Goal: Transaction & Acquisition: Book appointment/travel/reservation

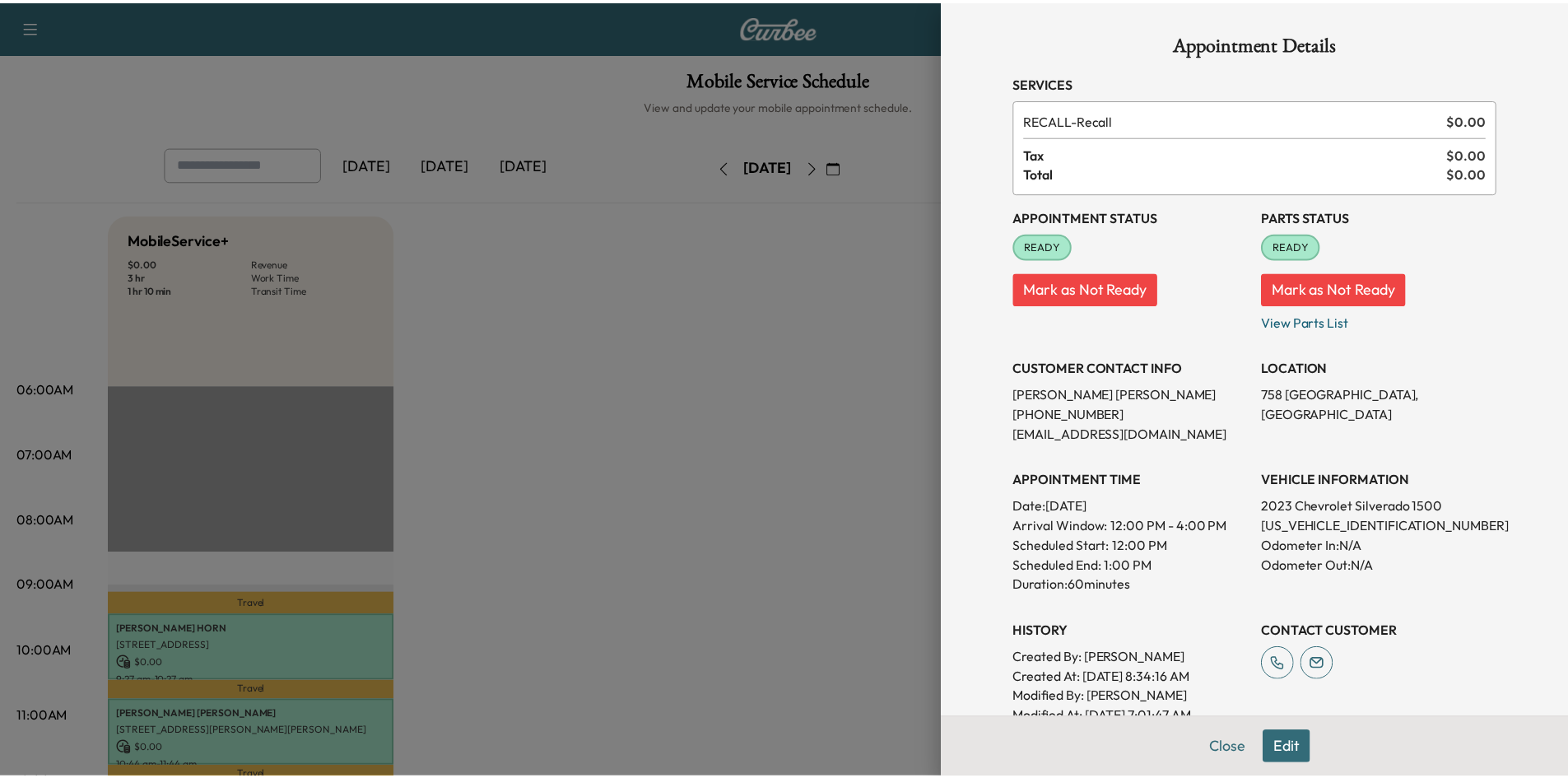
scroll to position [247, 0]
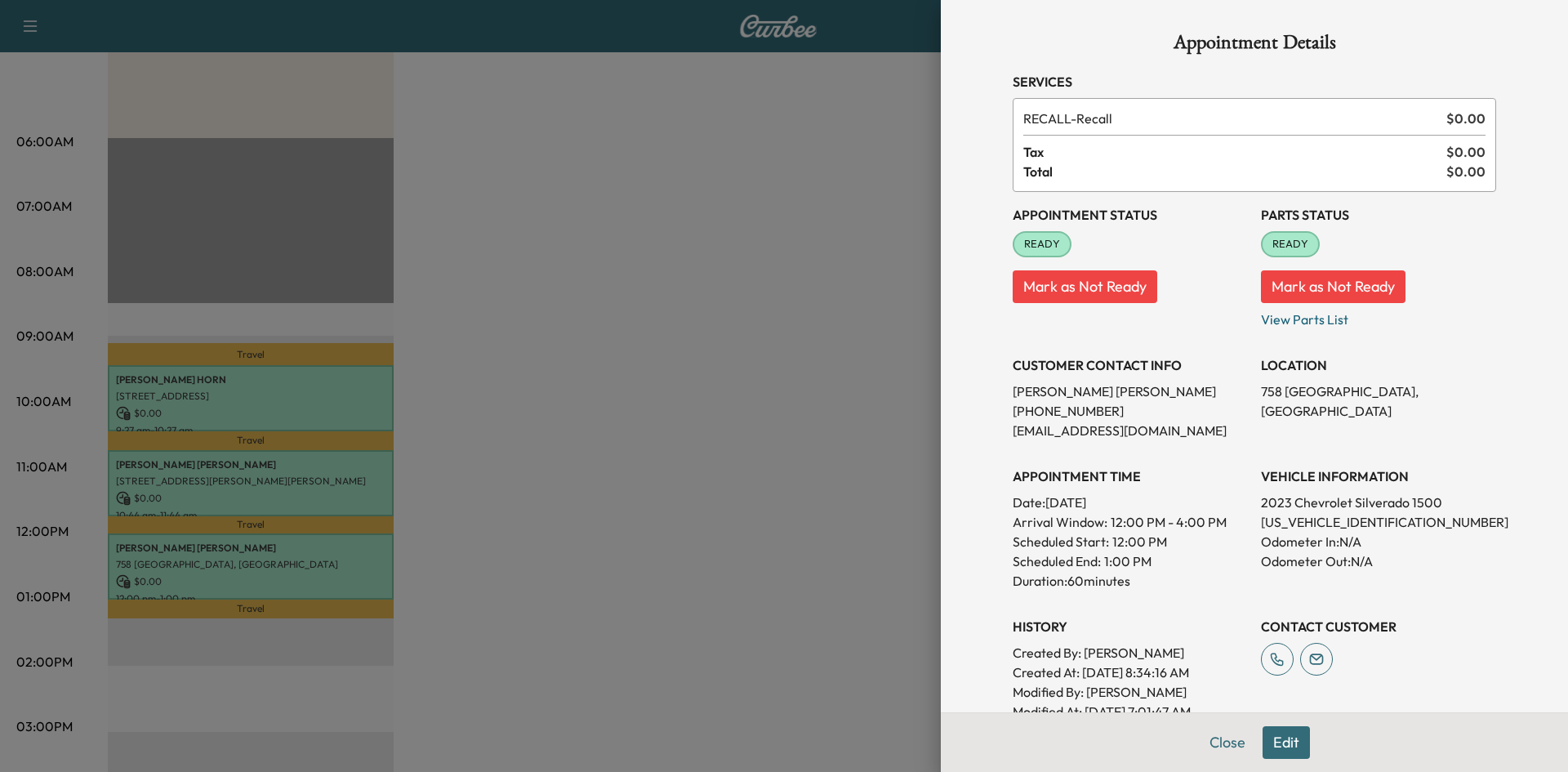
click at [351, 402] on div at bounding box center [784, 386] width 1568 height 772
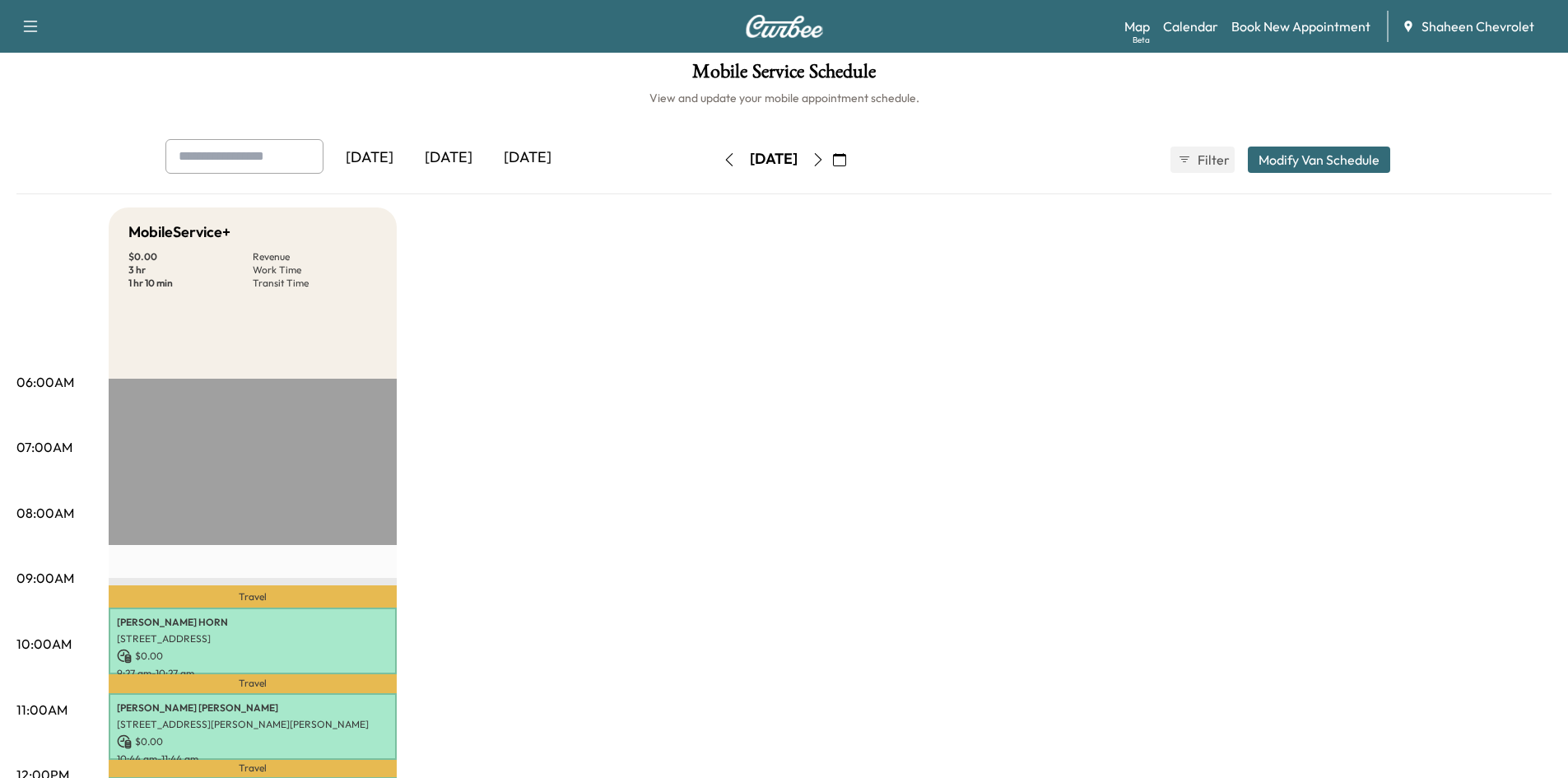
scroll to position [0, 0]
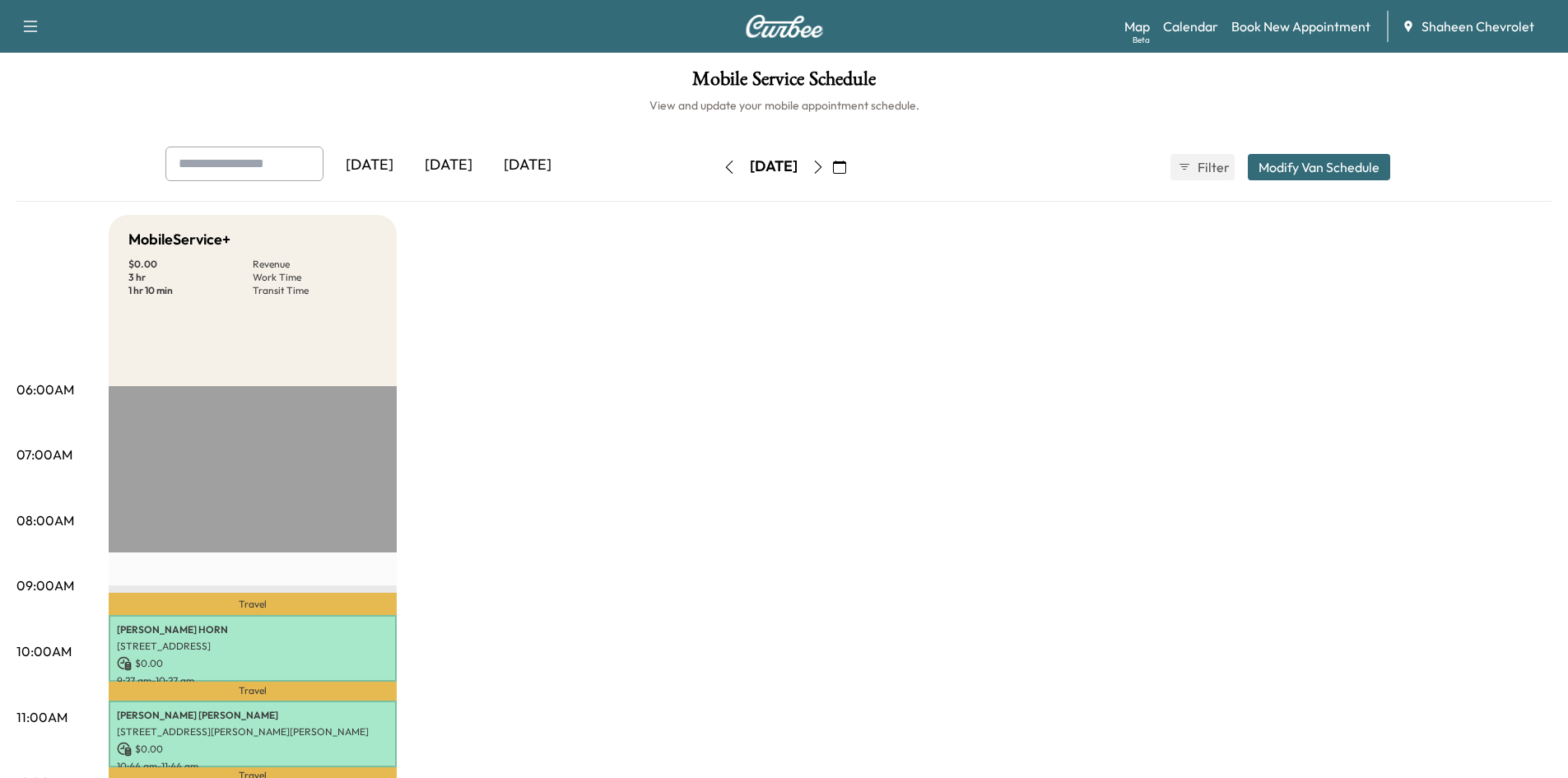
click at [388, 161] on div "[DATE]" at bounding box center [370, 166] width 79 height 38
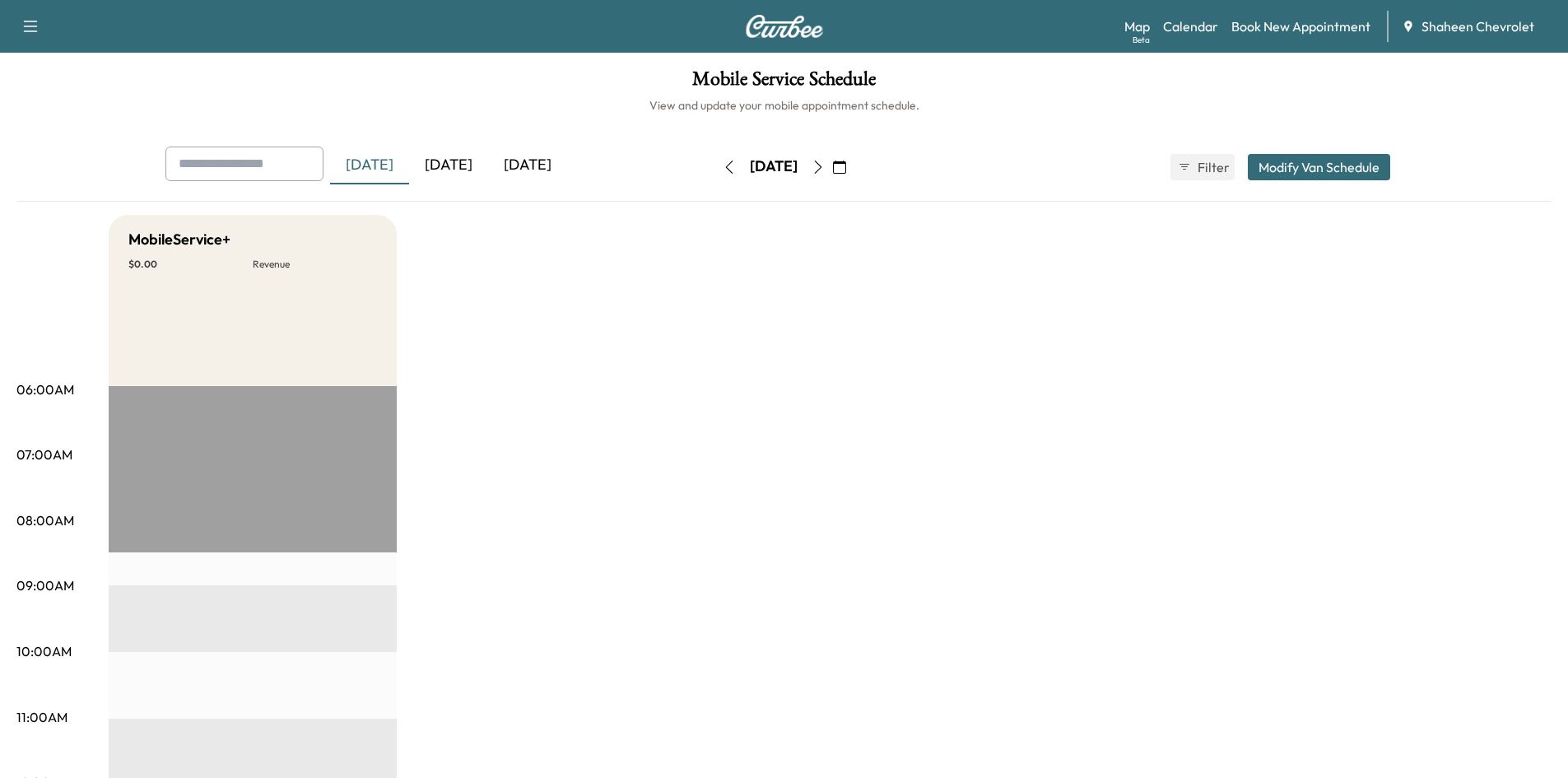
click at [441, 163] on div "[DATE]" at bounding box center [448, 166] width 79 height 38
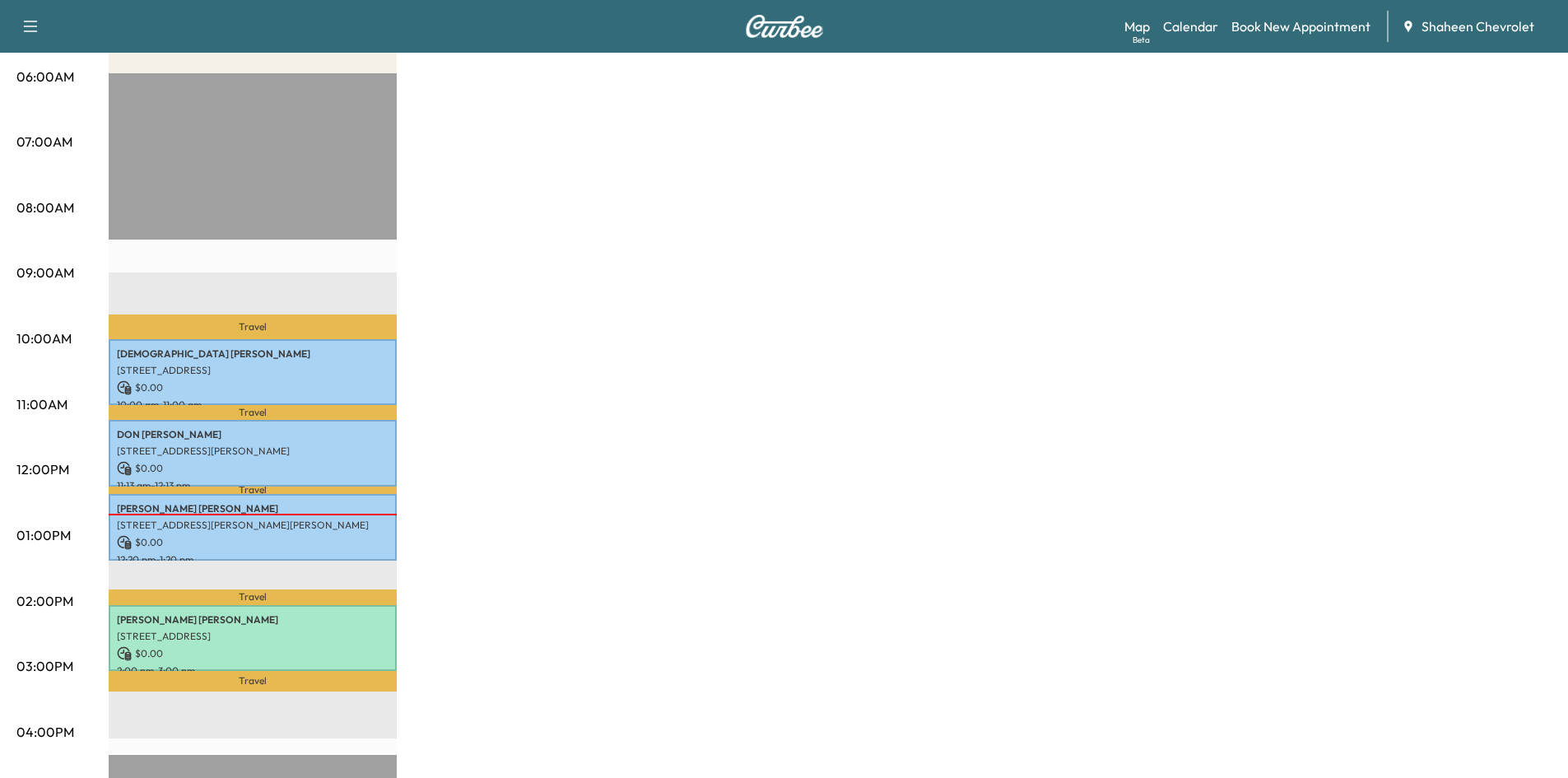
scroll to position [330, 0]
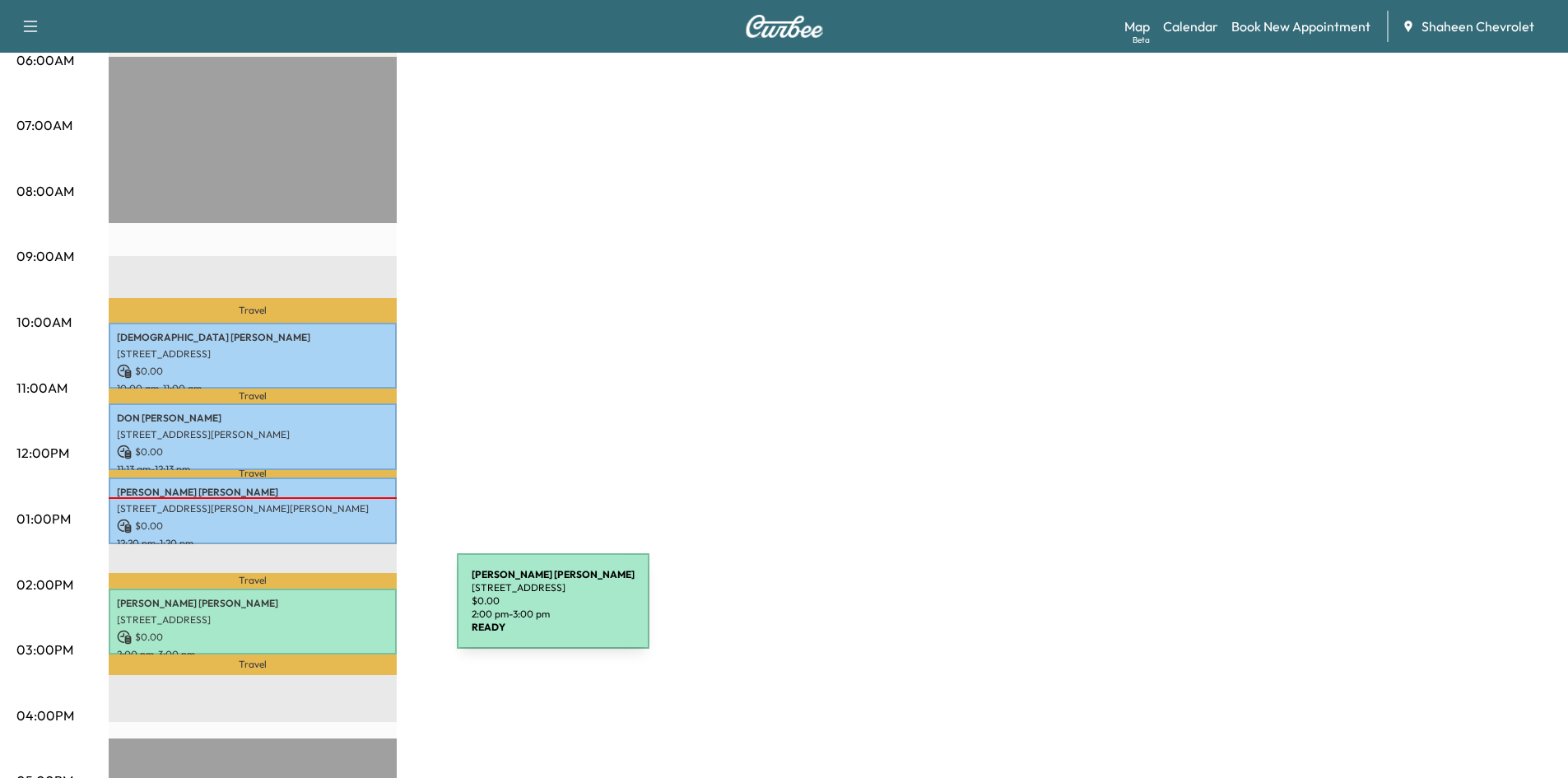
click at [334, 613] on p "[STREET_ADDRESS]" at bounding box center [253, 620] width 272 height 13
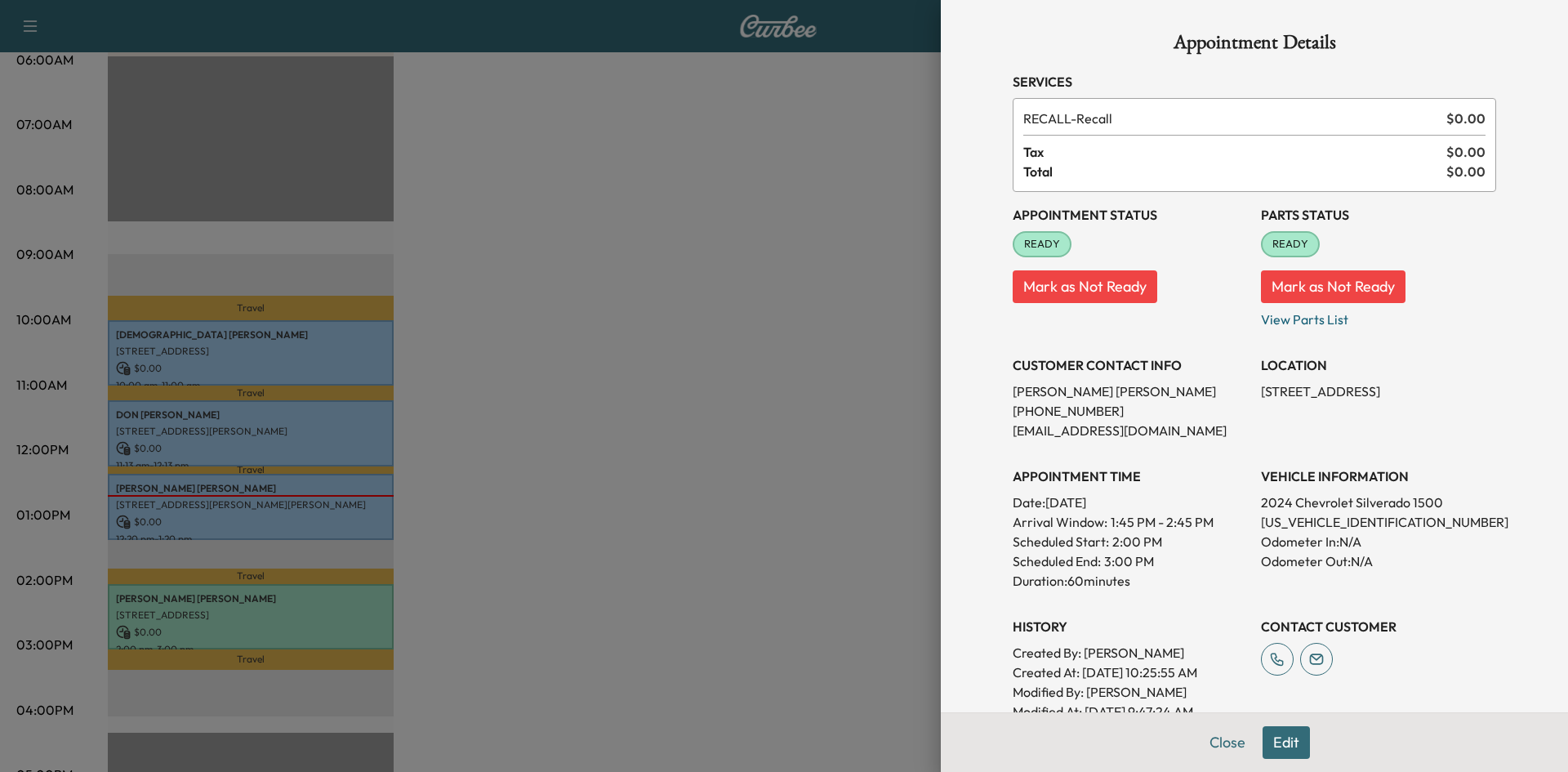
click at [481, 527] on div at bounding box center [784, 386] width 1568 height 772
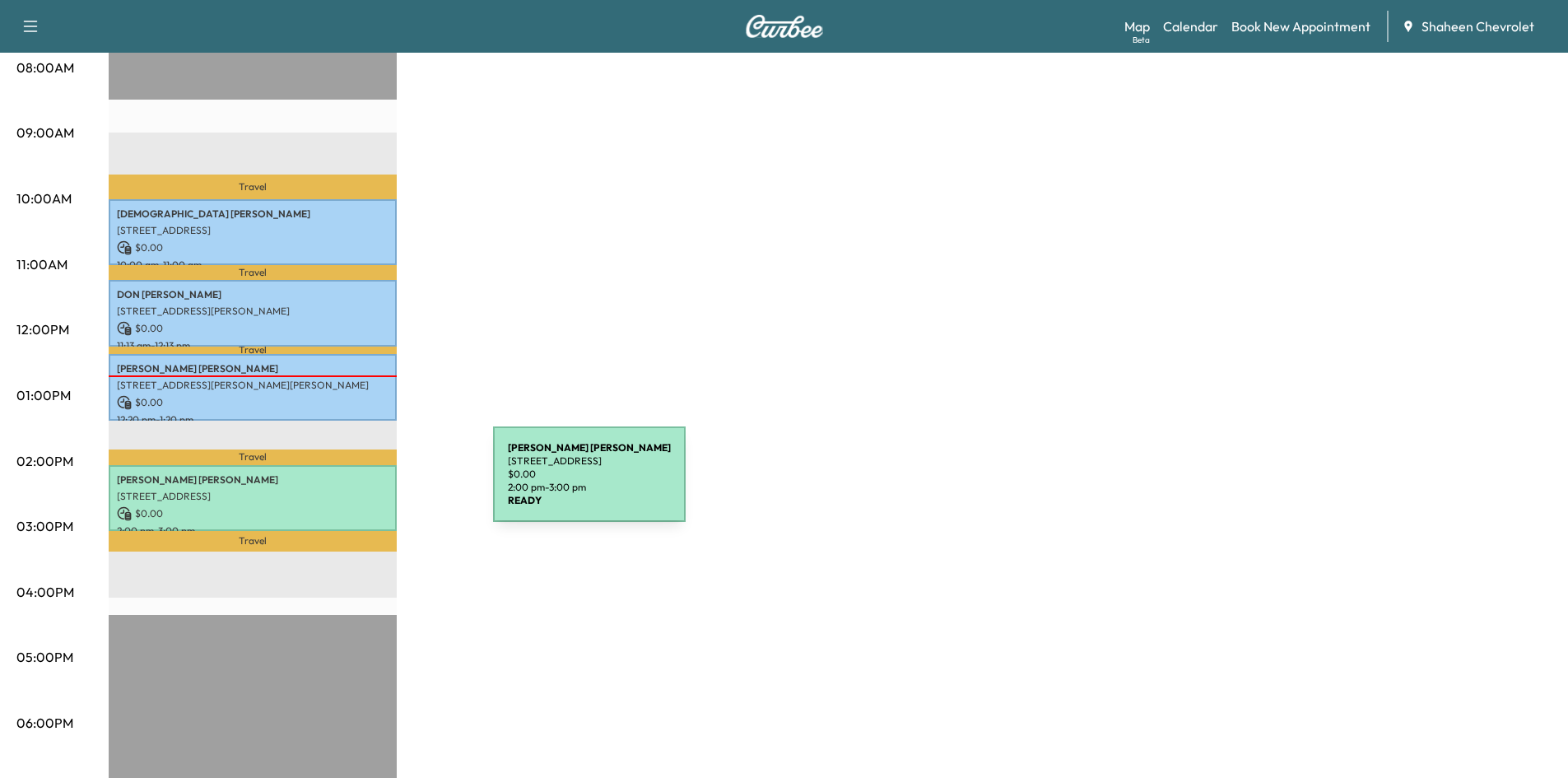
scroll to position [494, 0]
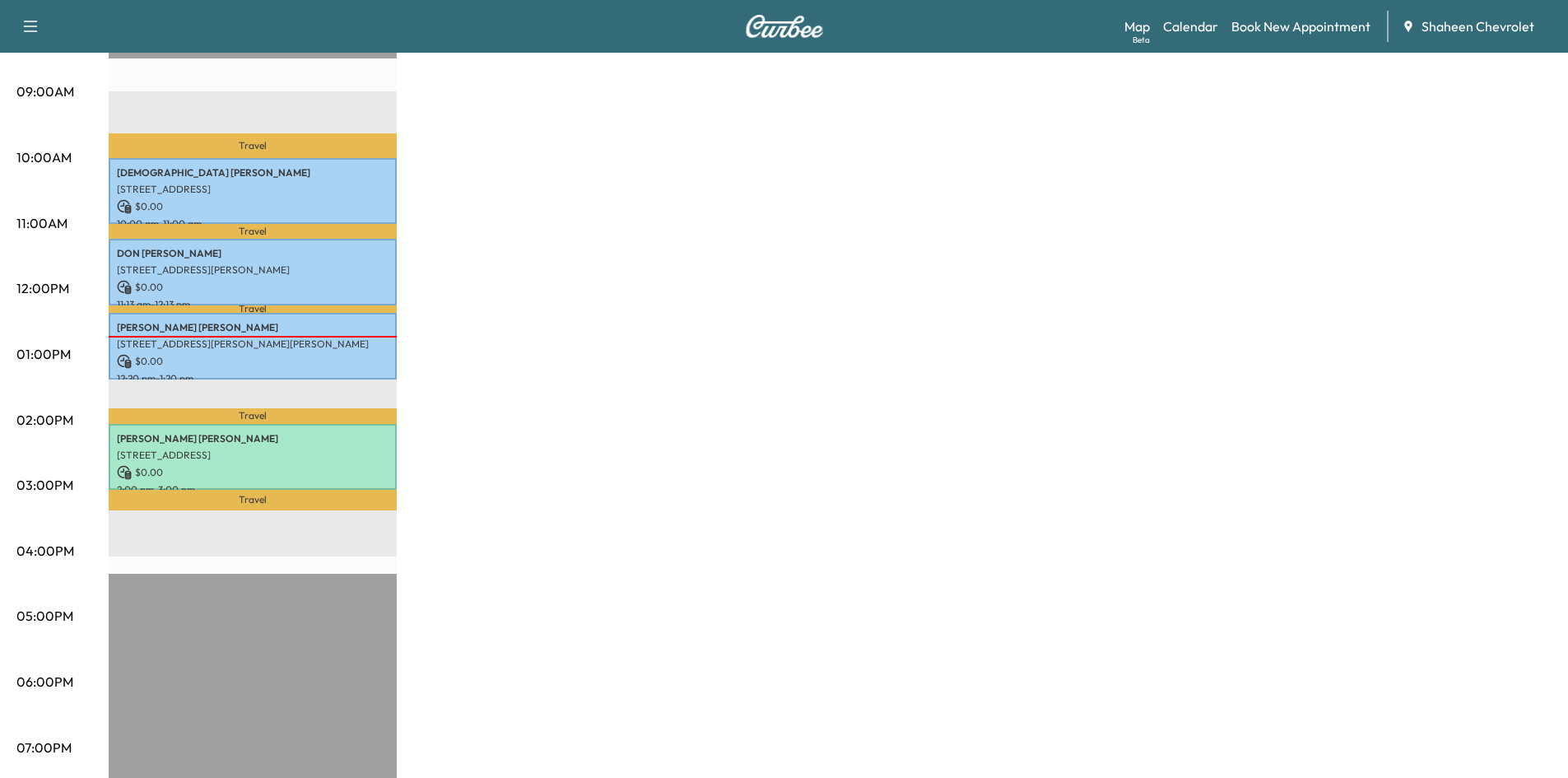
click at [762, 676] on div "MobileService+ $ 0.00 Revenue 4 hr Work Time 1 hr 14 min Transit Time Travel [P…" at bounding box center [830, 338] width 1443 height 1235
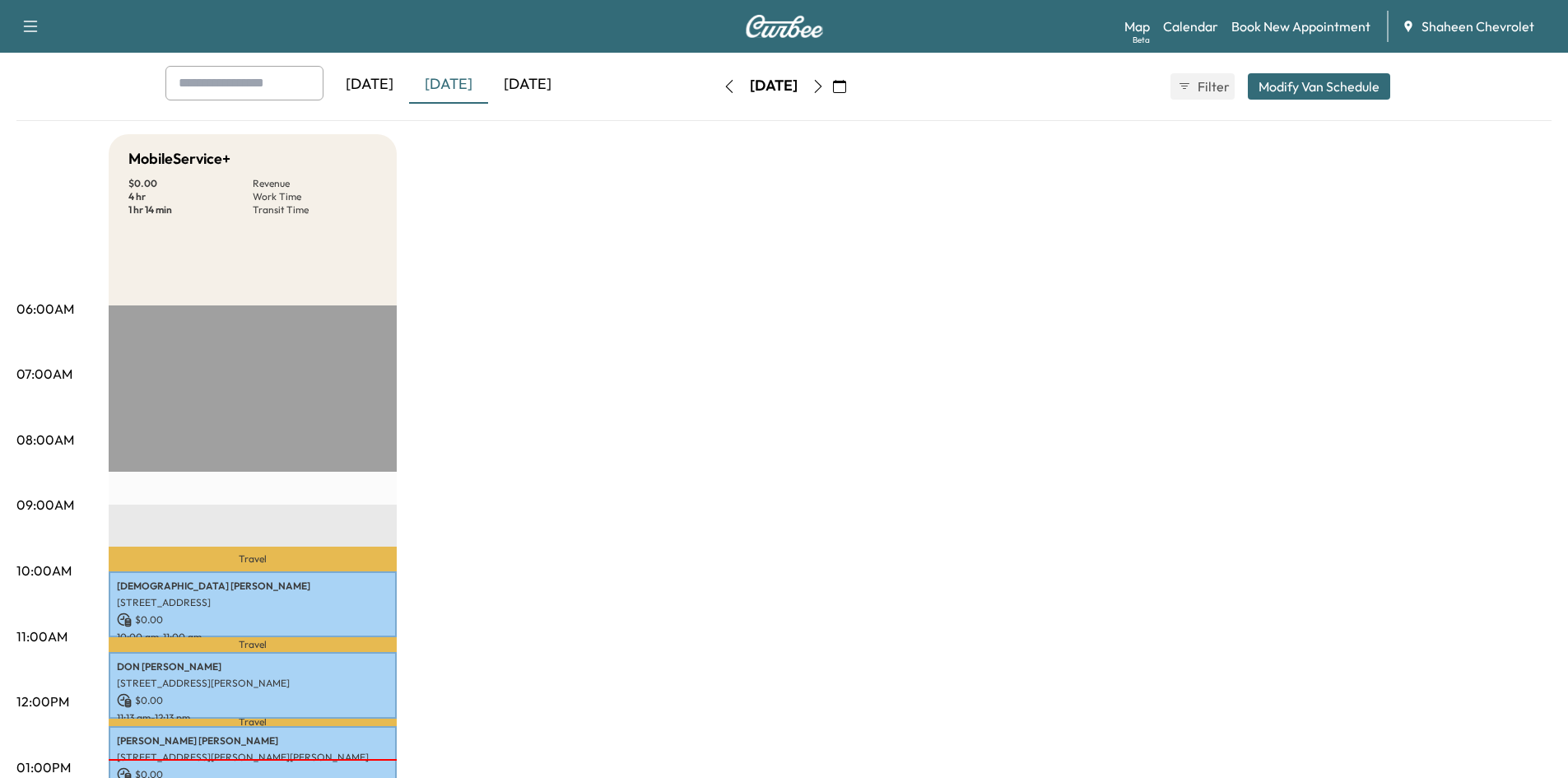
scroll to position [0, 0]
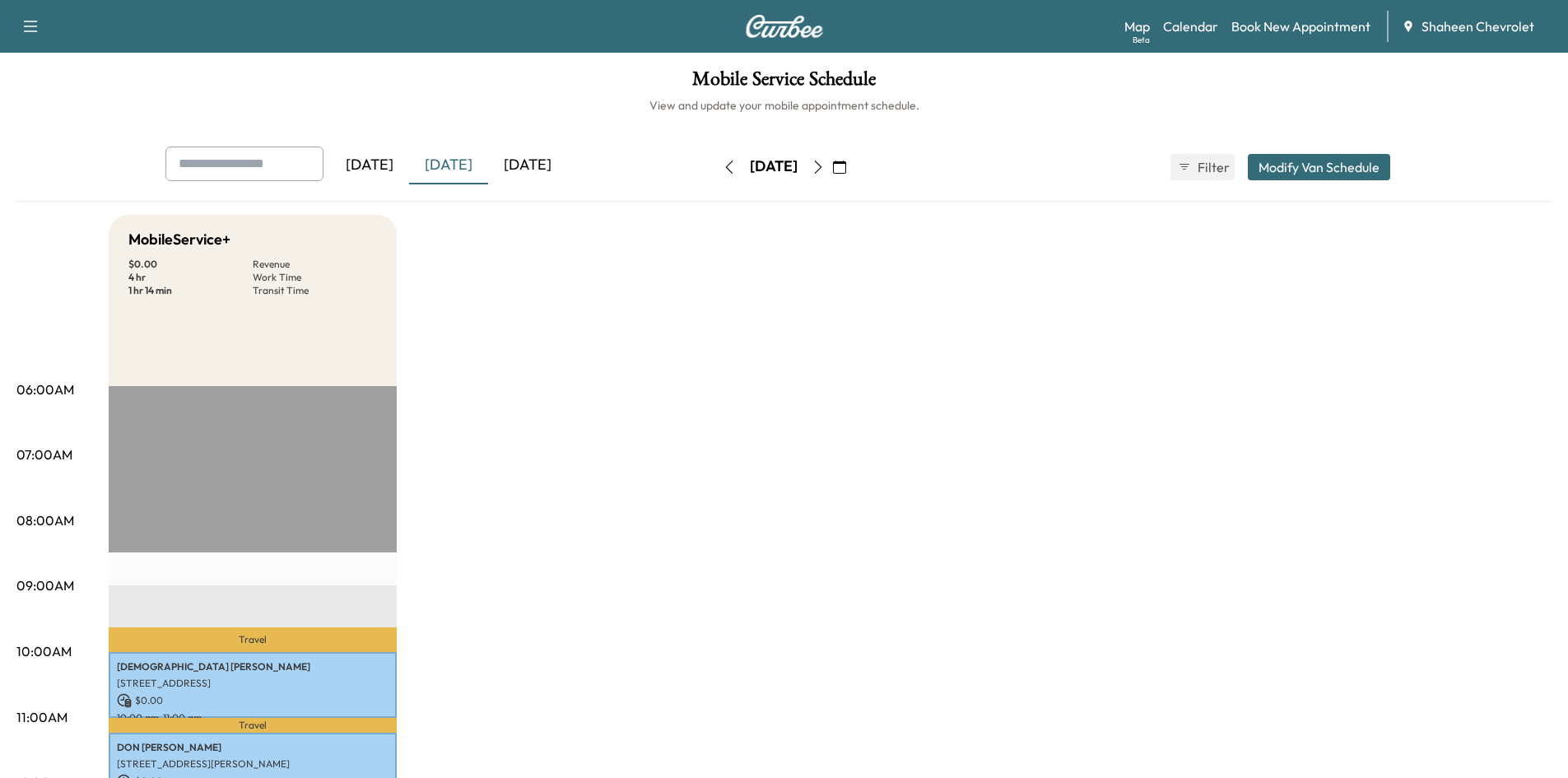
click at [536, 162] on div "[DATE]" at bounding box center [527, 166] width 79 height 38
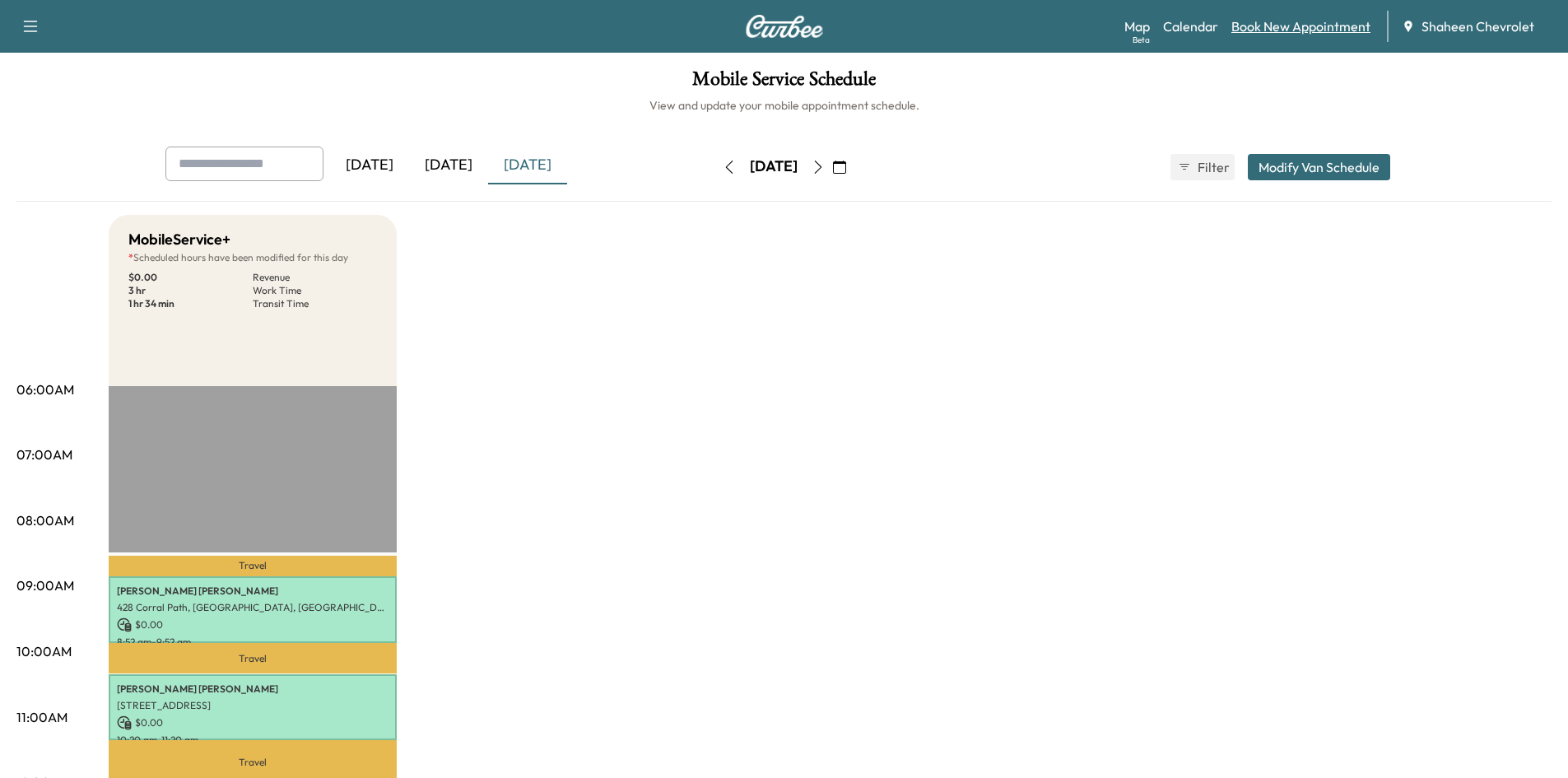
click at [1290, 30] on link "Book New Appointment" at bounding box center [1300, 26] width 139 height 20
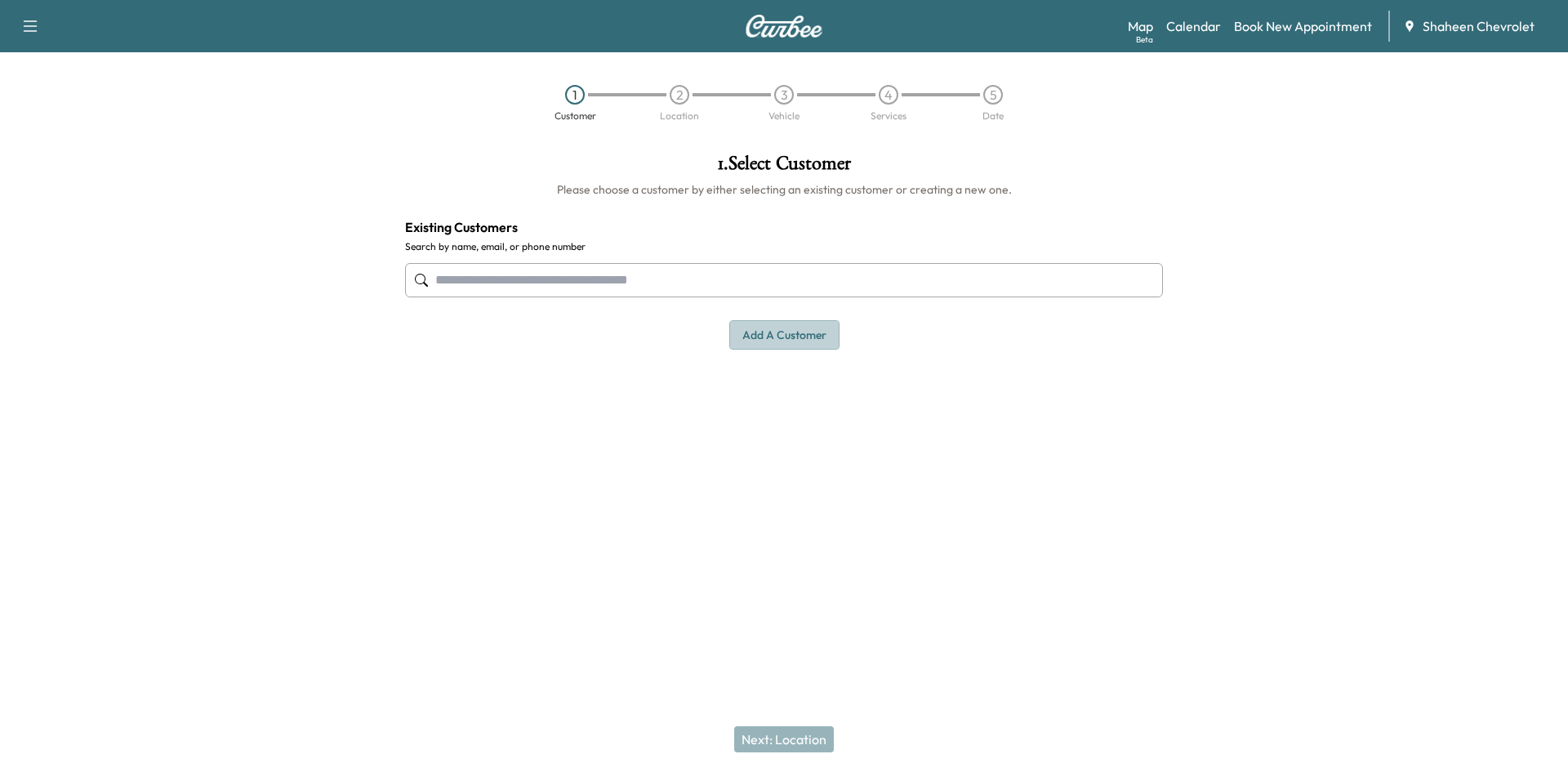
click at [752, 331] on button "Add a customer" at bounding box center [784, 335] width 110 height 30
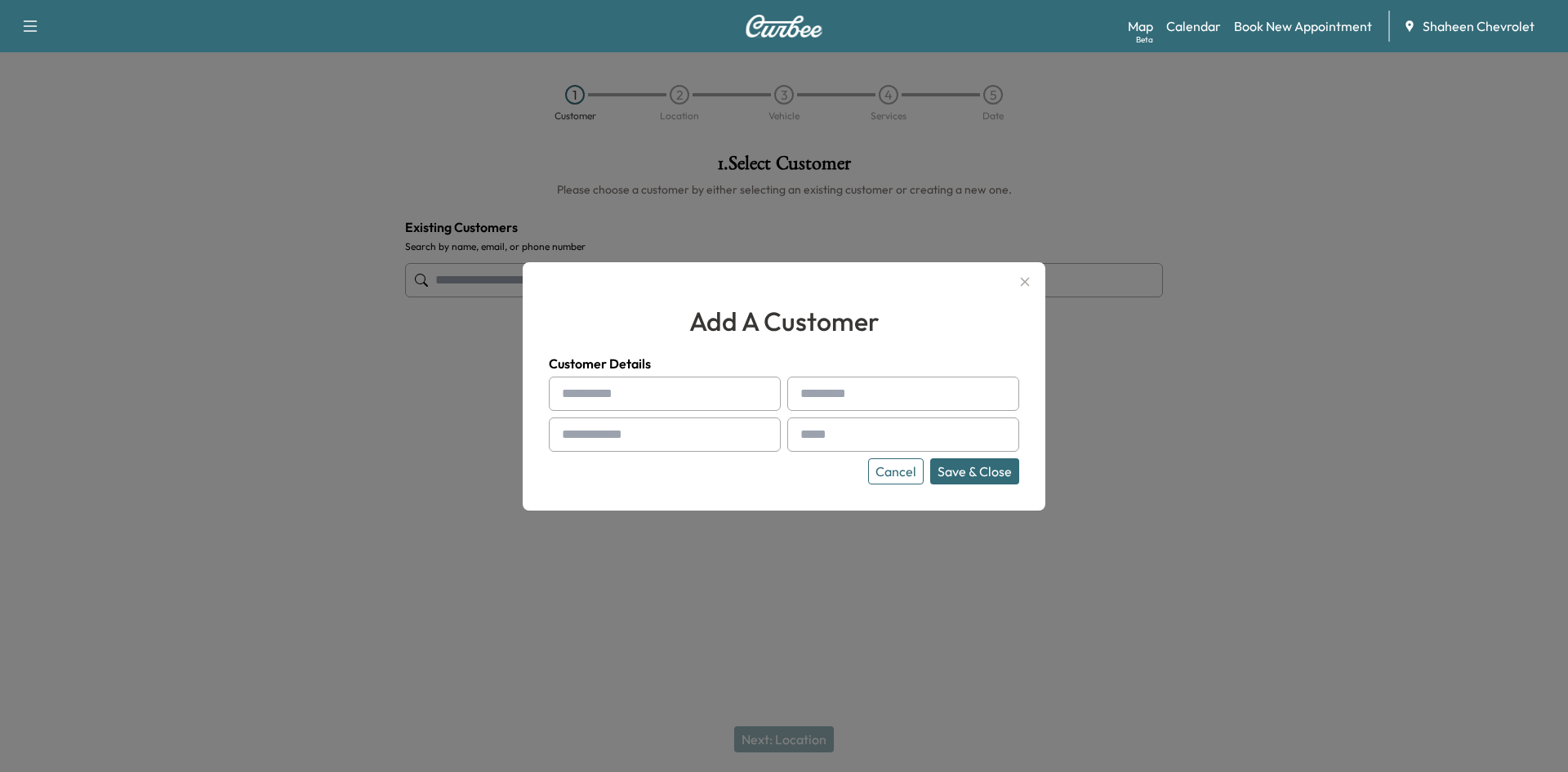
click at [636, 393] on input "text" at bounding box center [665, 393] width 232 height 34
type input "*******"
type input "**********"
click at [826, 433] on input "text" at bounding box center [903, 434] width 232 height 34
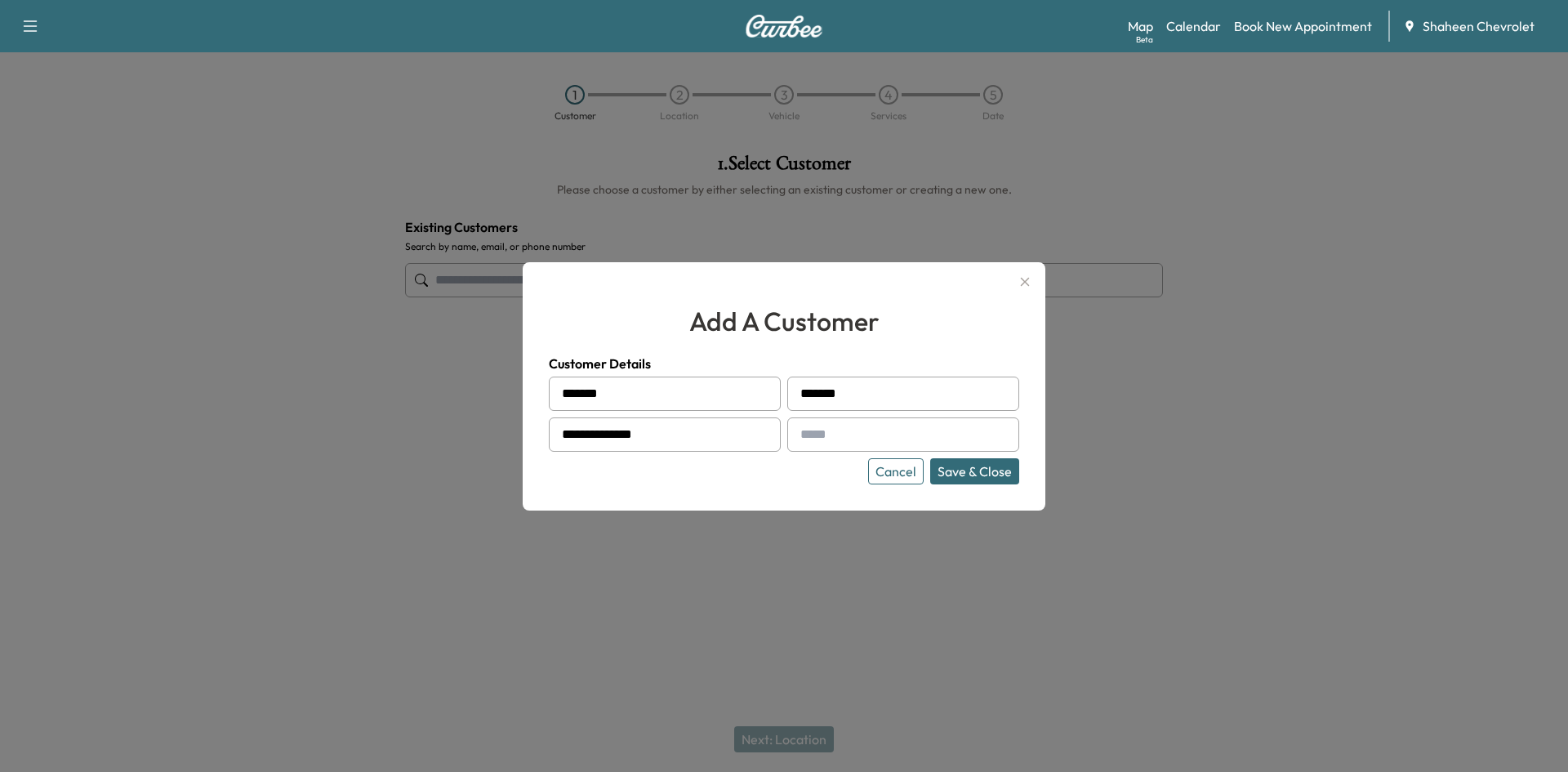
click at [847, 429] on input "text" at bounding box center [903, 434] width 232 height 34
type input "**********"
click at [976, 473] on button "Save & Close" at bounding box center [974, 471] width 89 height 26
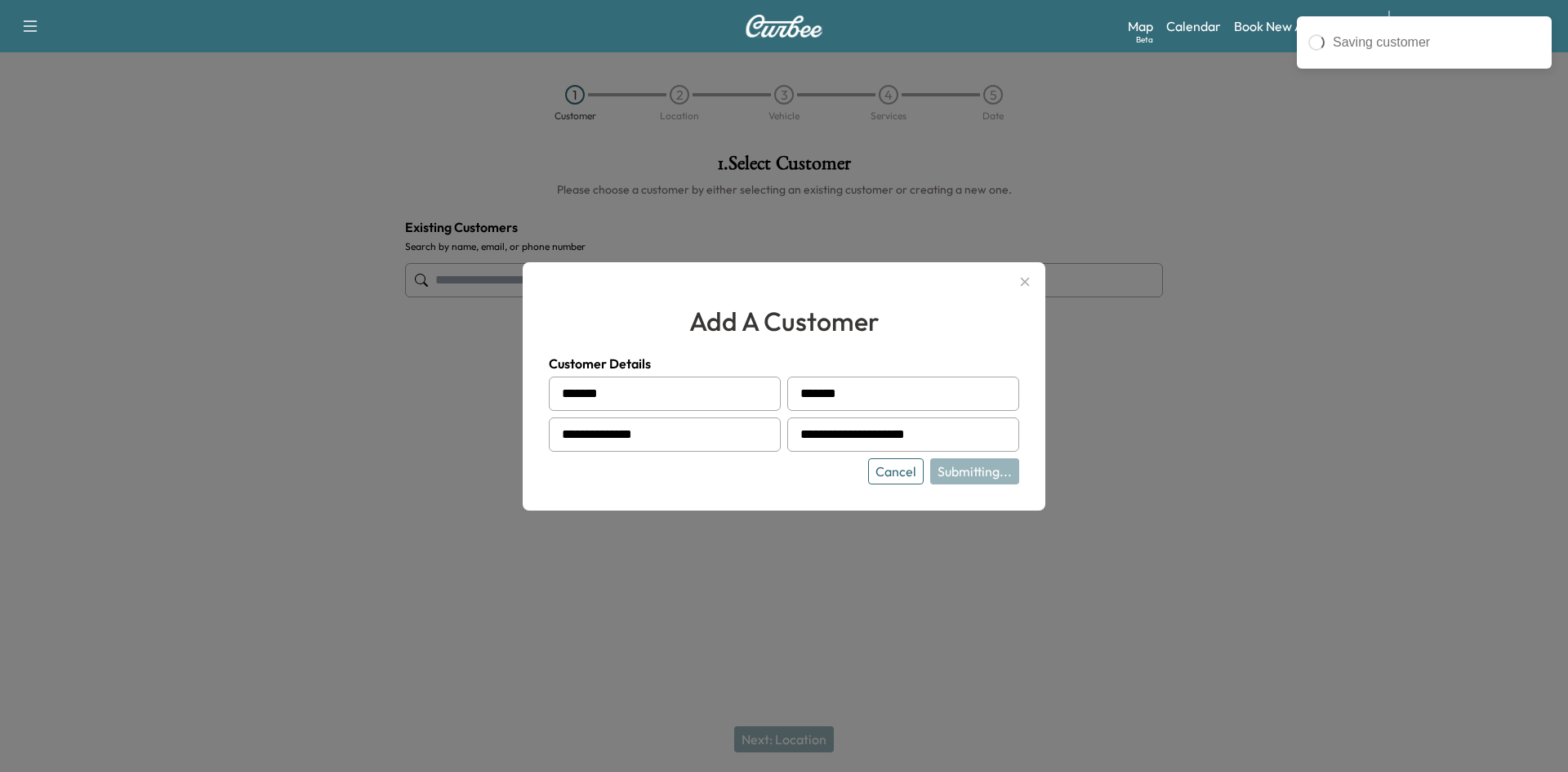
type input "**********"
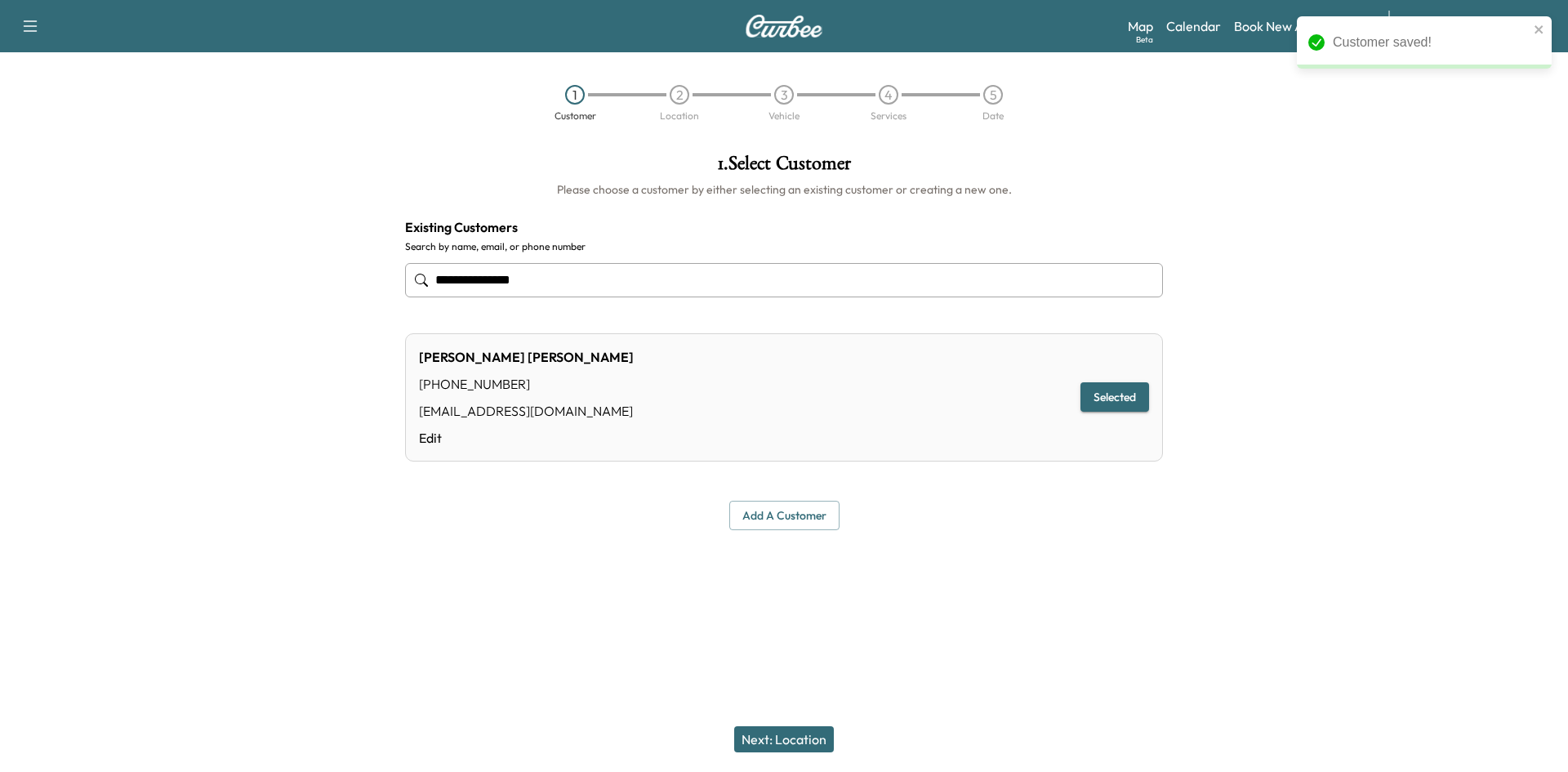
click at [796, 747] on button "Next: Location" at bounding box center [784, 739] width 100 height 26
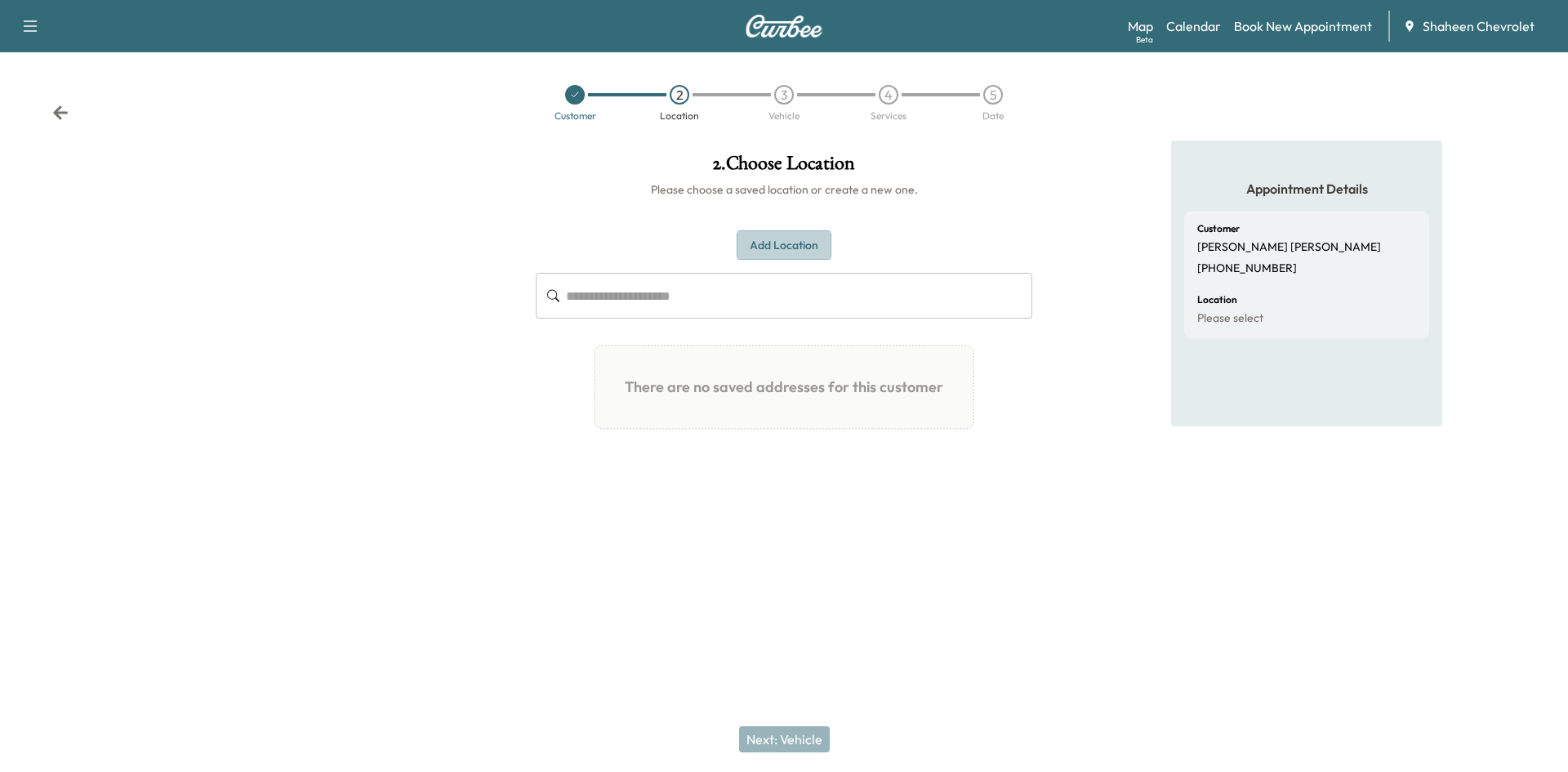
click at [809, 249] on button "Add Location" at bounding box center [784, 245] width 95 height 30
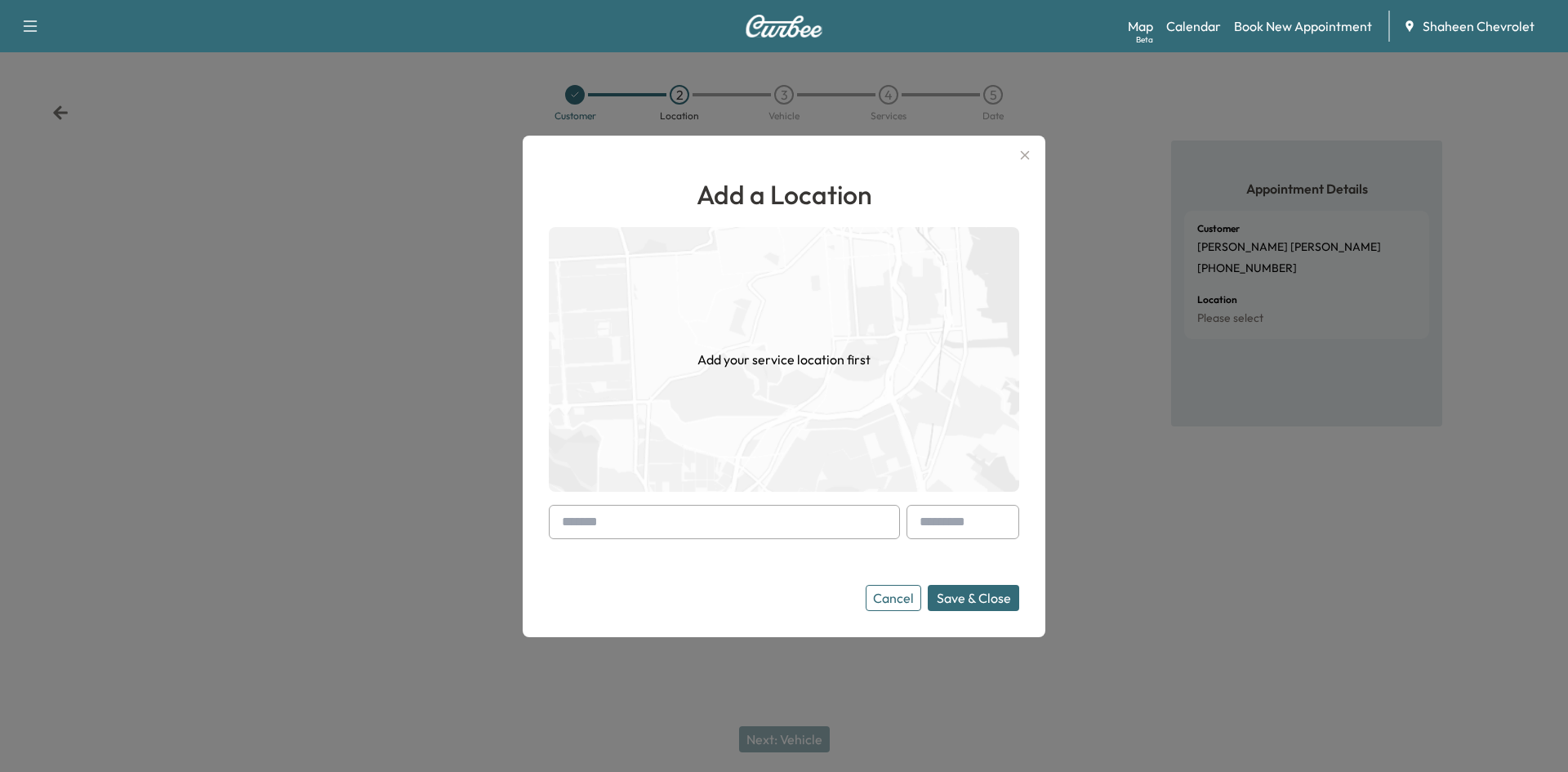
click at [737, 523] on input "text" at bounding box center [724, 522] width 351 height 34
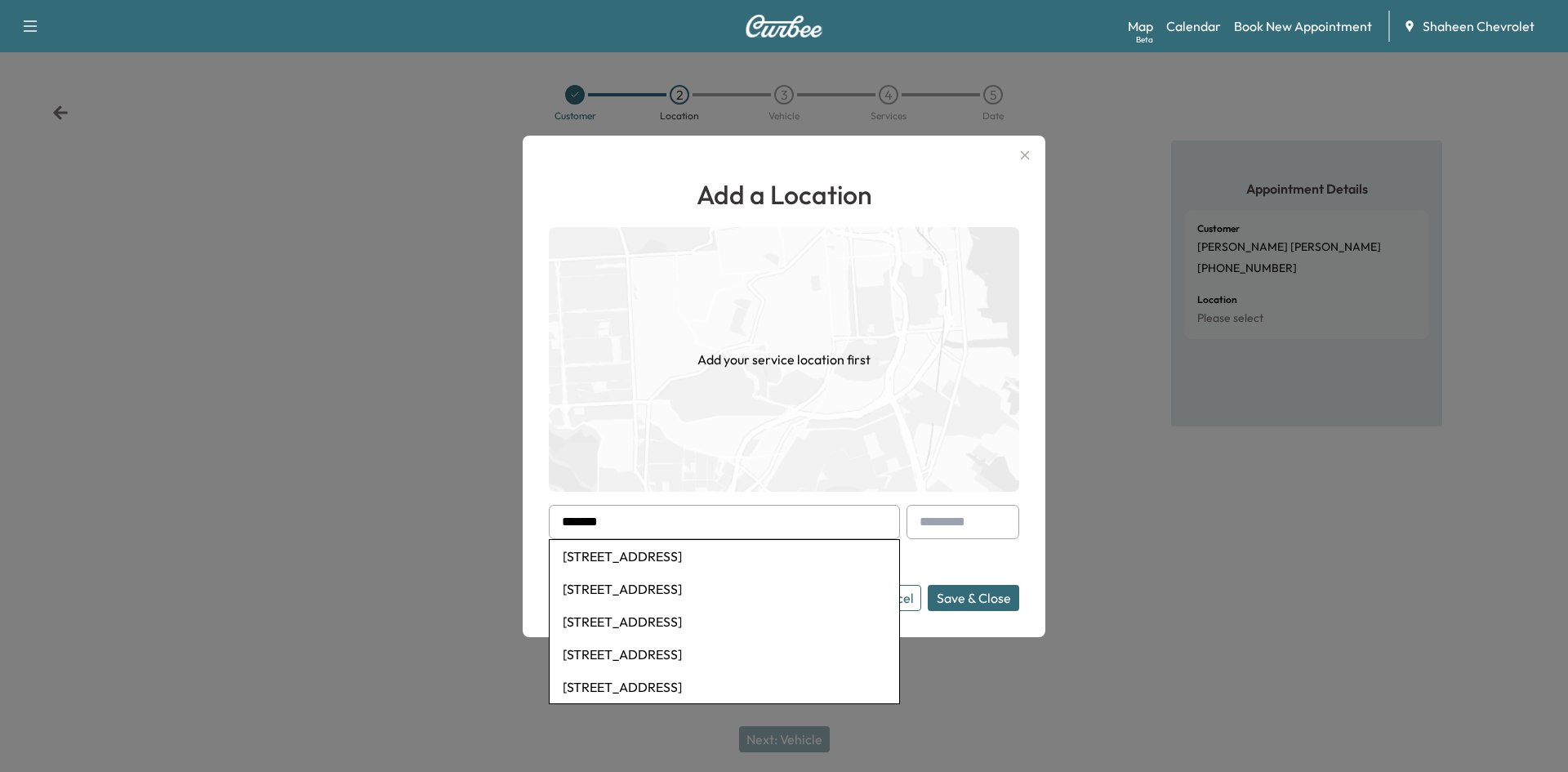
click at [720, 584] on li "[STREET_ADDRESS]" at bounding box center [724, 589] width 349 height 33
type input "**********"
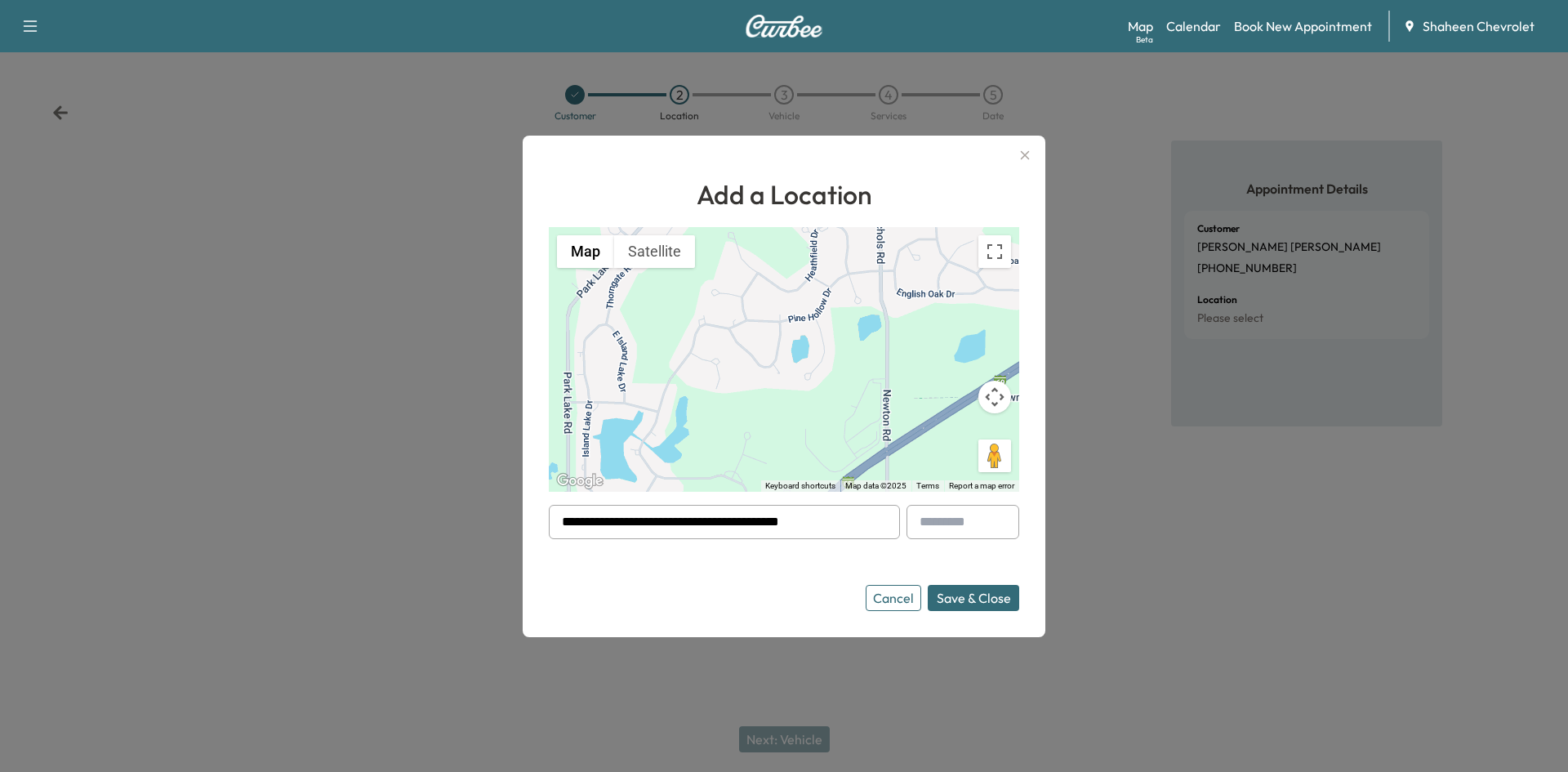
click at [988, 591] on button "Save & Close" at bounding box center [974, 598] width 92 height 26
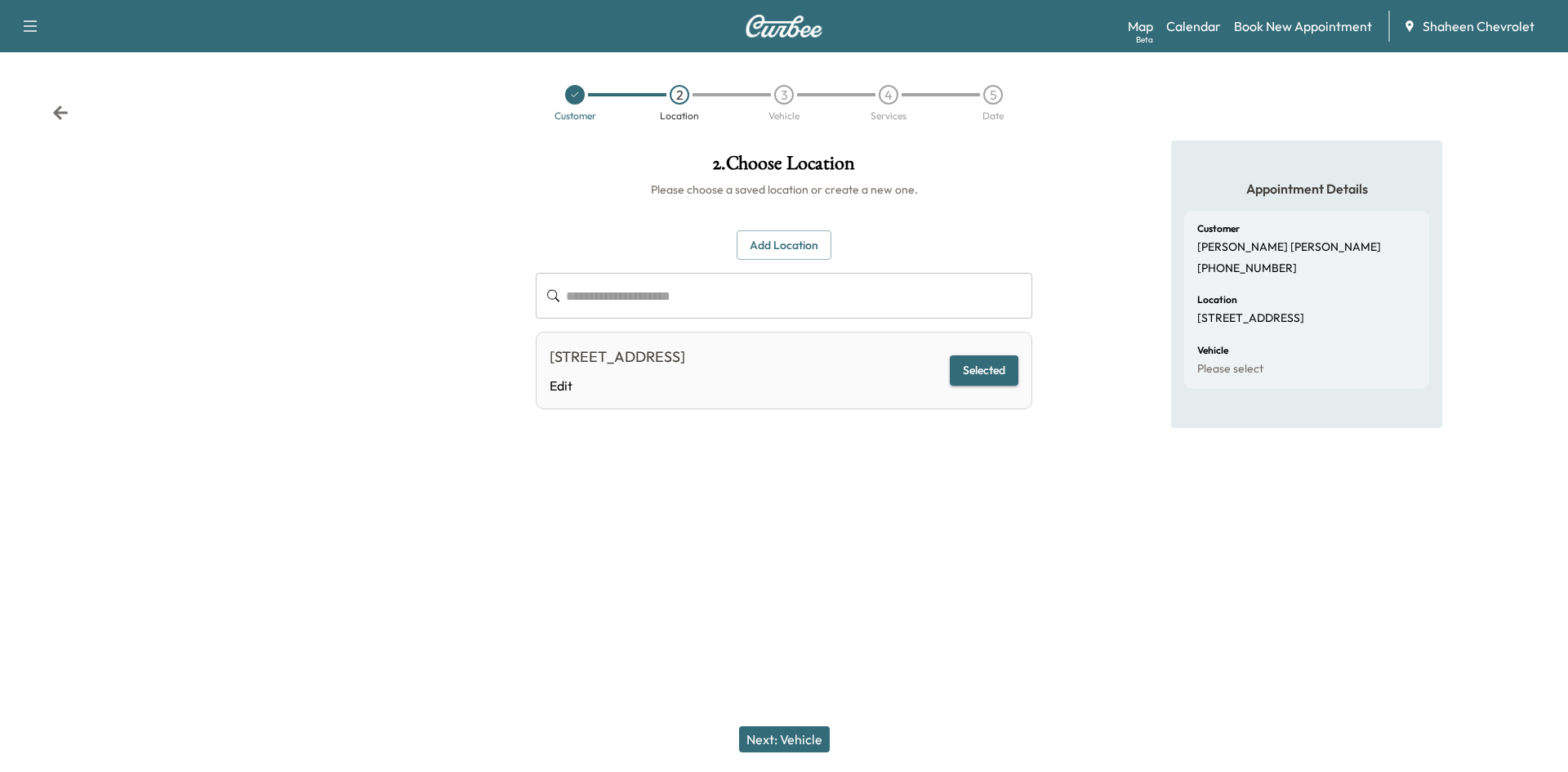
click at [809, 743] on button "Next: Vehicle" at bounding box center [784, 739] width 91 height 26
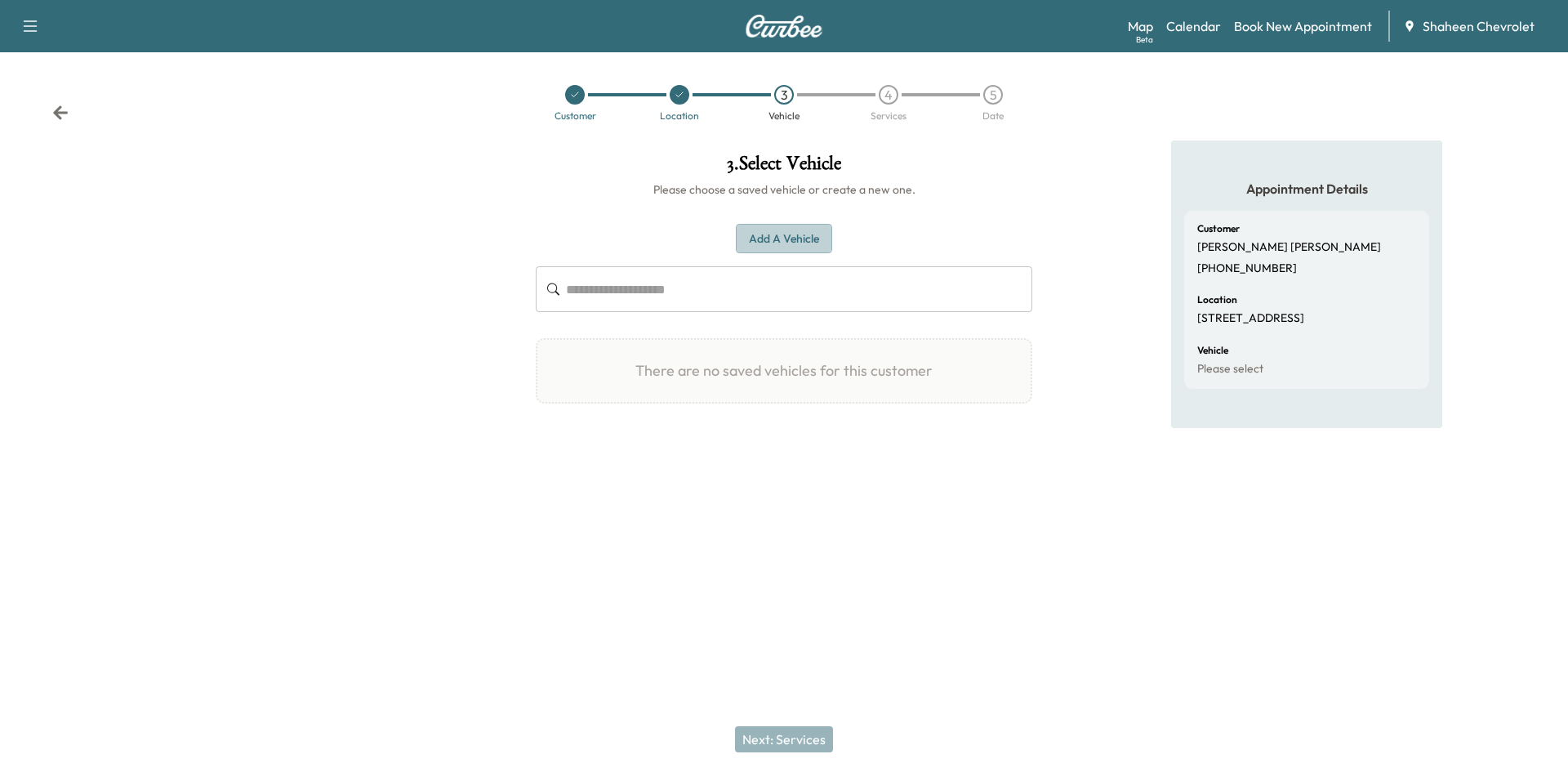
click at [774, 249] on button "Add a Vehicle" at bounding box center [784, 239] width 96 height 30
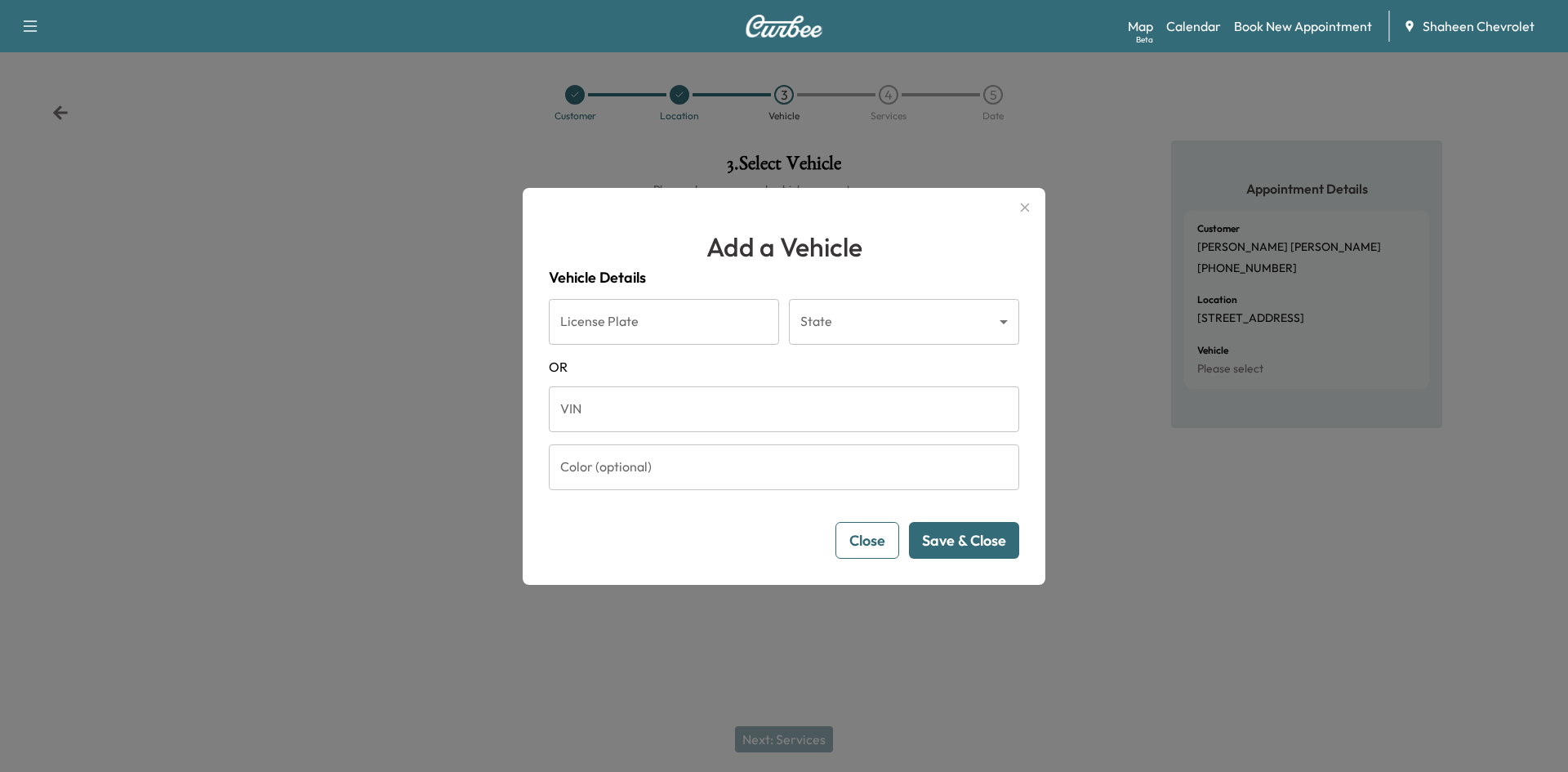
click at [690, 401] on input "VIN" at bounding box center [783, 409] width 470 height 46
paste input "**********"
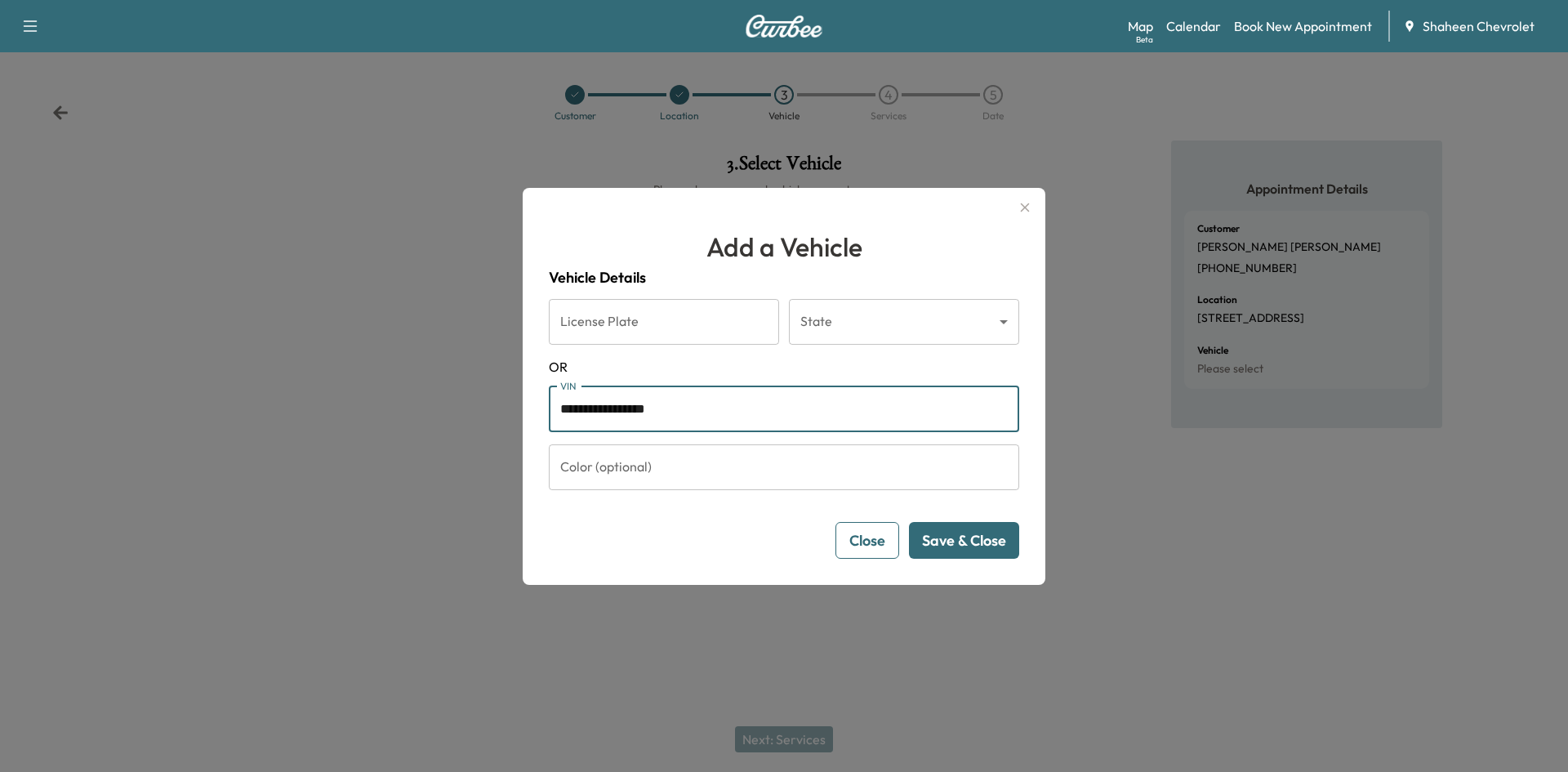
type input "**********"
click at [954, 551] on button "Save & Close" at bounding box center [964, 540] width 110 height 37
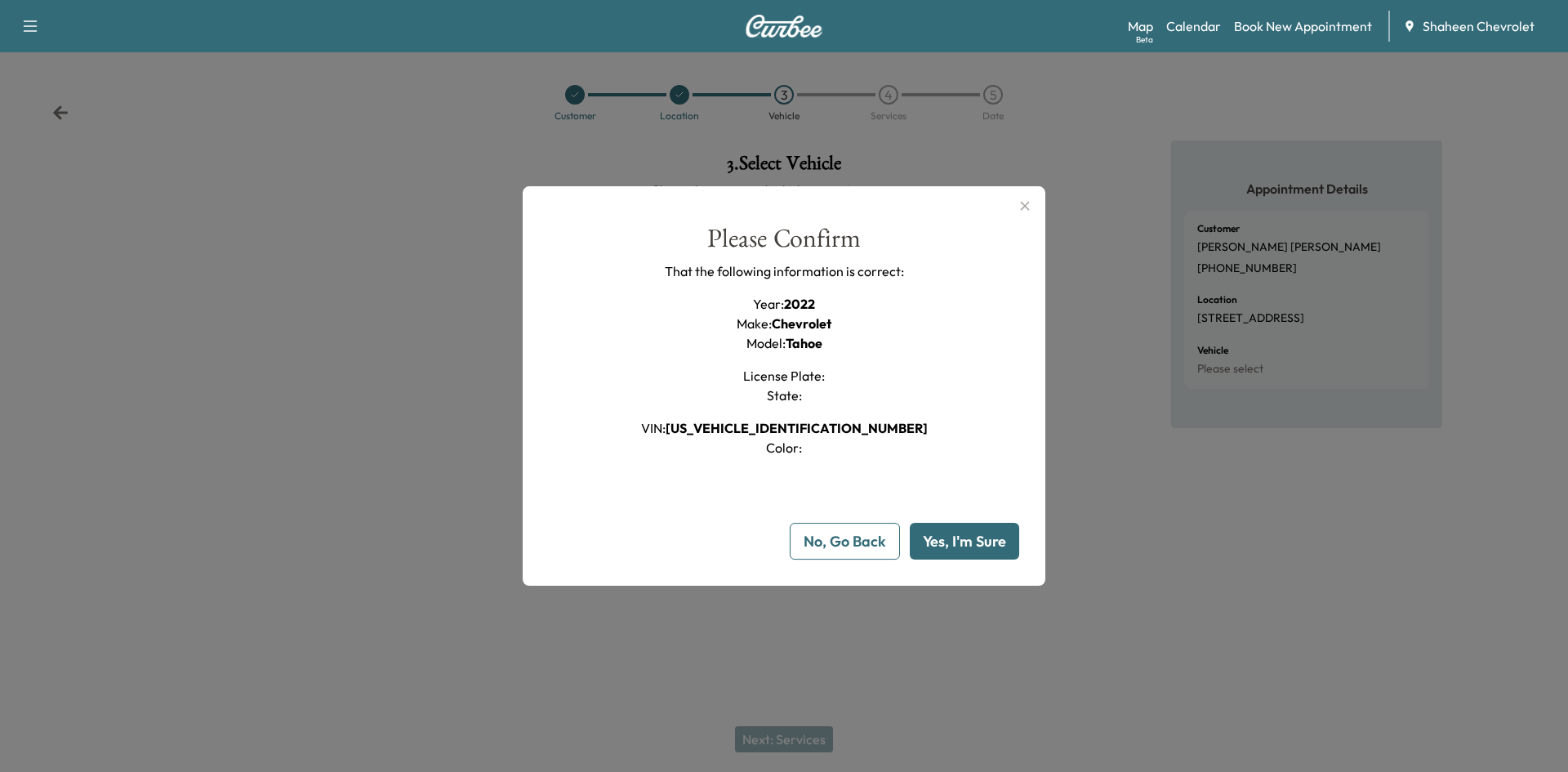
click at [951, 549] on button "Yes, I'm Sure" at bounding box center [965, 541] width 110 height 37
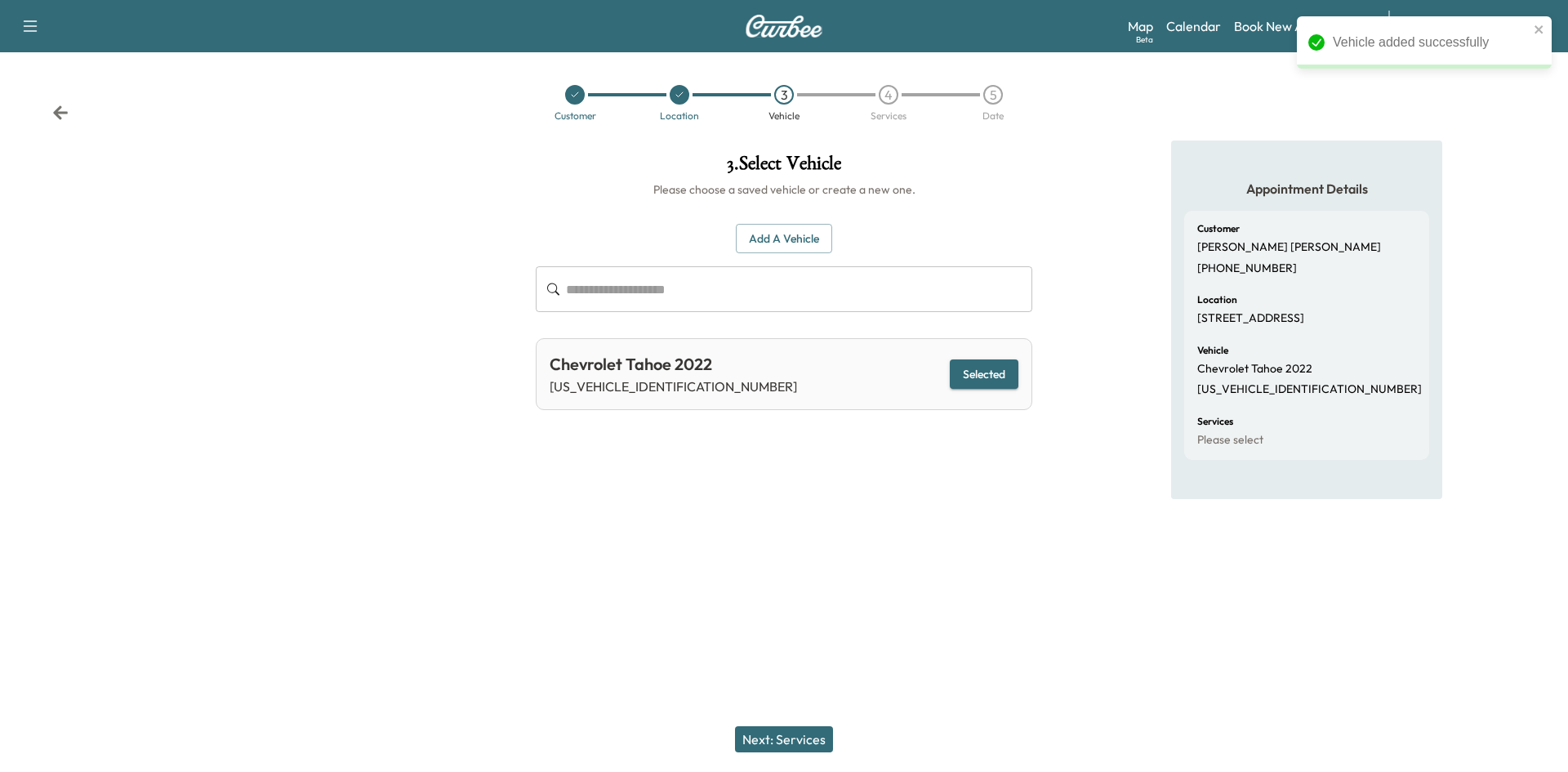
click at [792, 747] on button "Next: Services" at bounding box center [784, 739] width 98 height 26
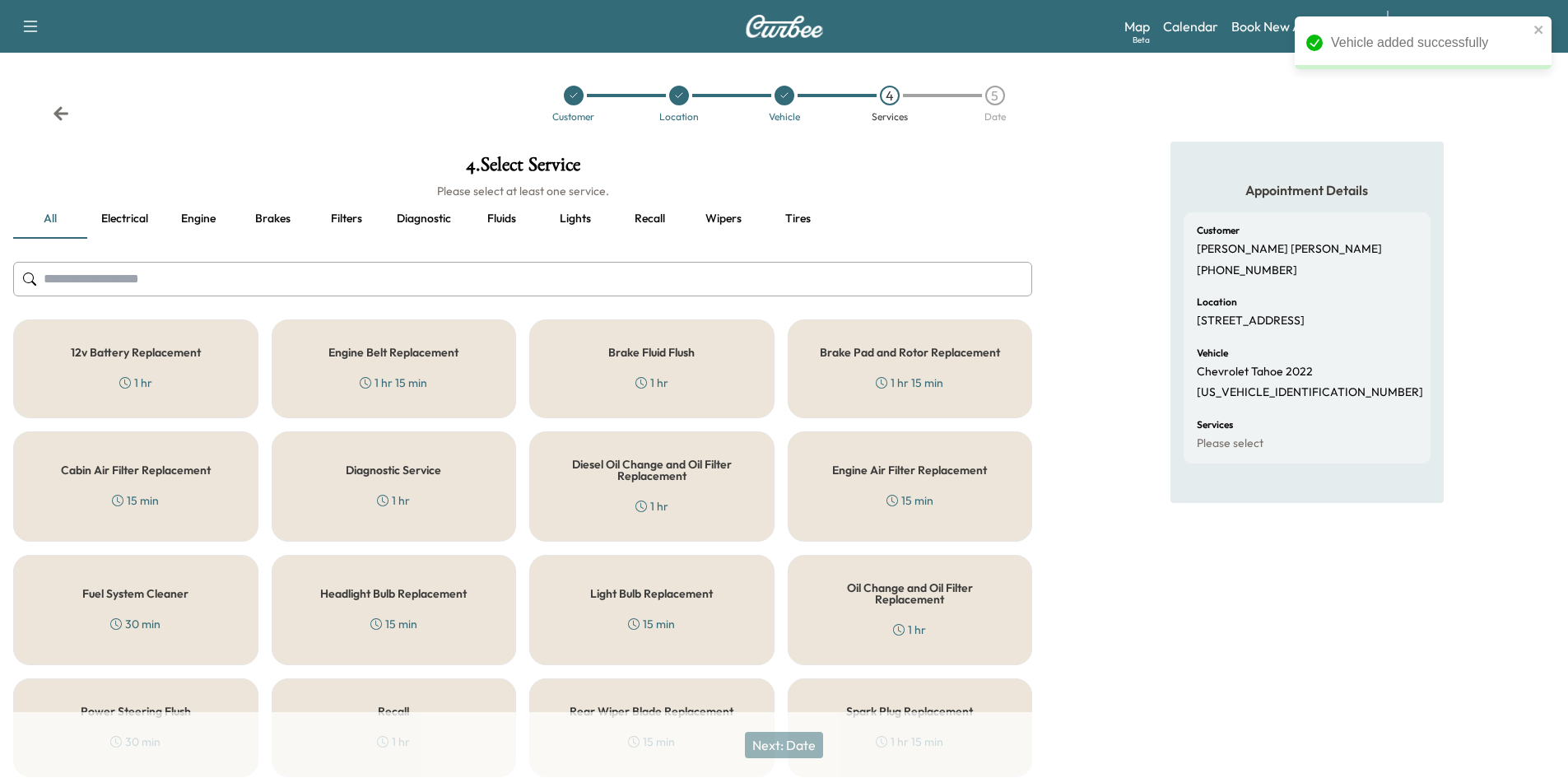
click at [146, 288] on input "text" at bounding box center [522, 279] width 1018 height 35
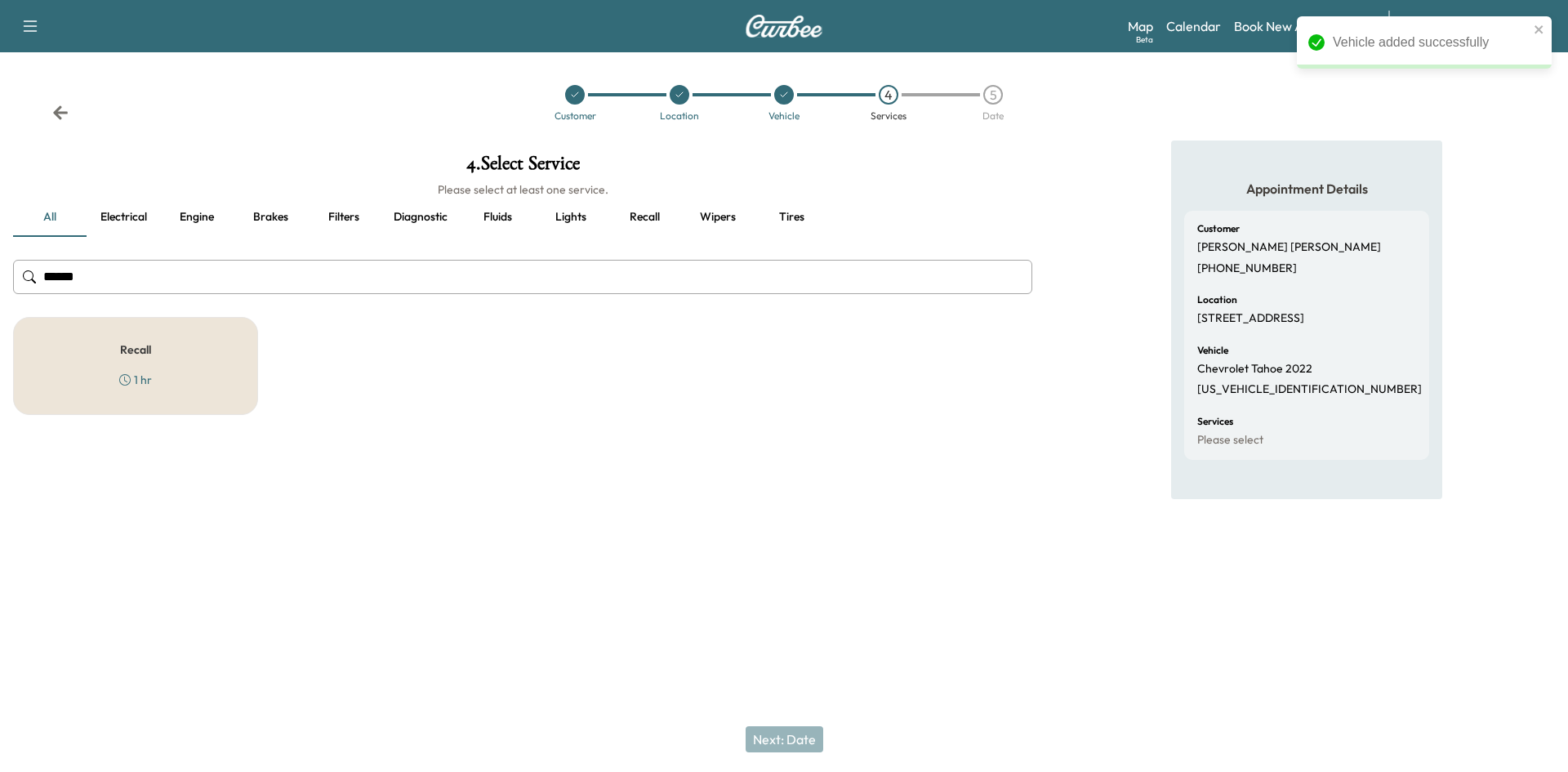
type input "******"
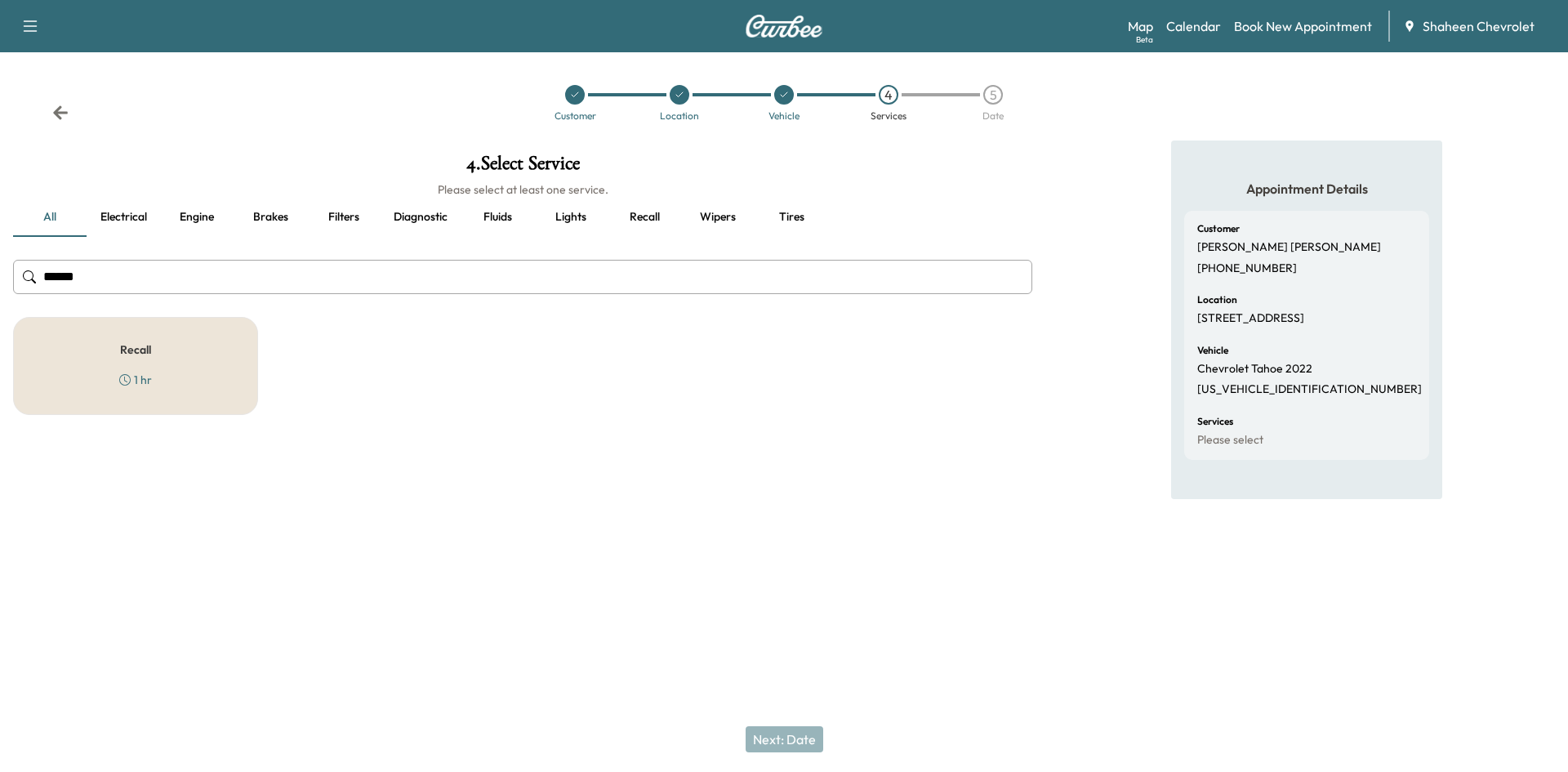
click at [178, 360] on div "Recall 1 hr" at bounding box center [136, 366] width 245 height 98
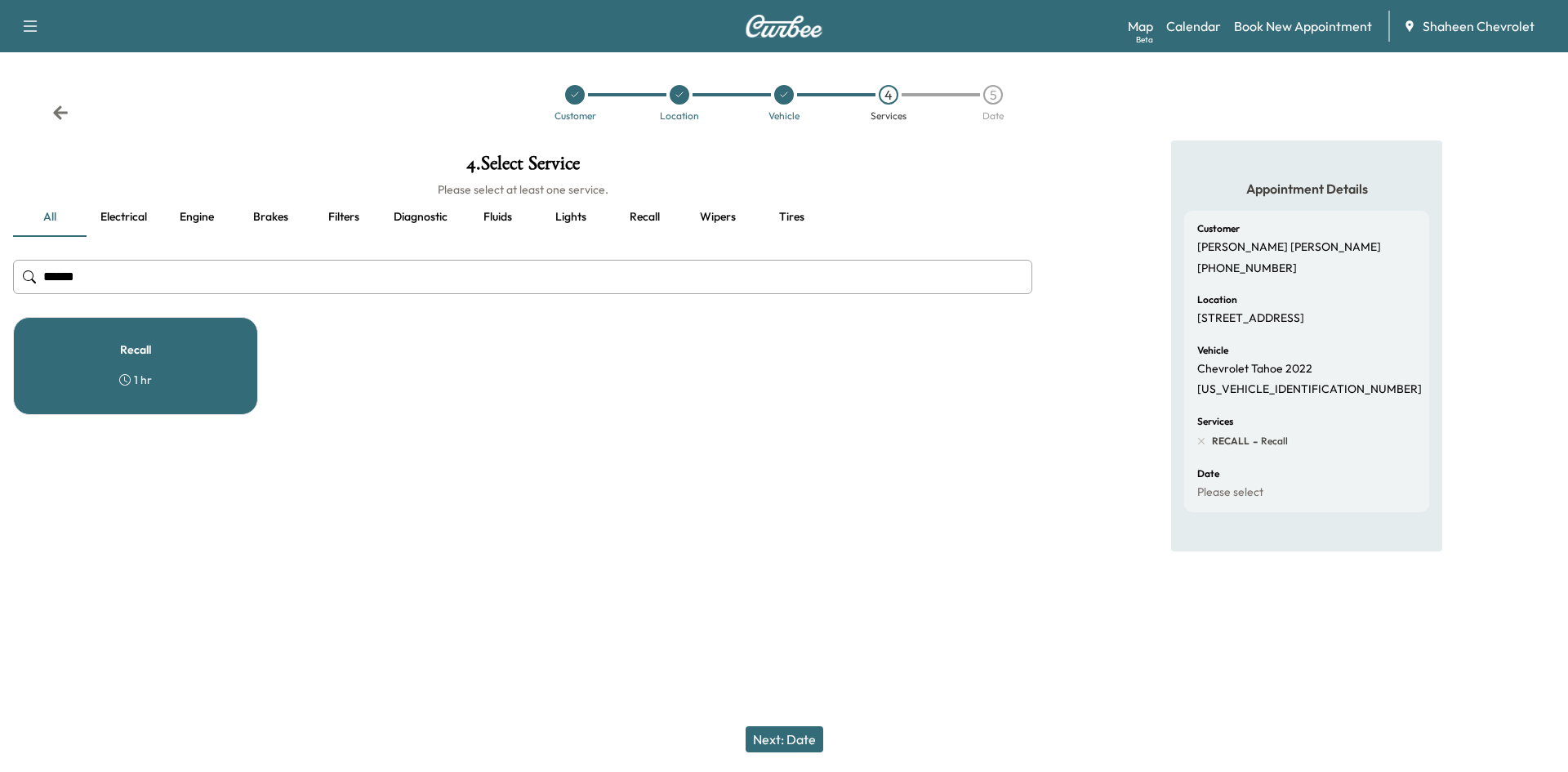
click at [777, 729] on button "Next: Date" at bounding box center [784, 739] width 78 height 26
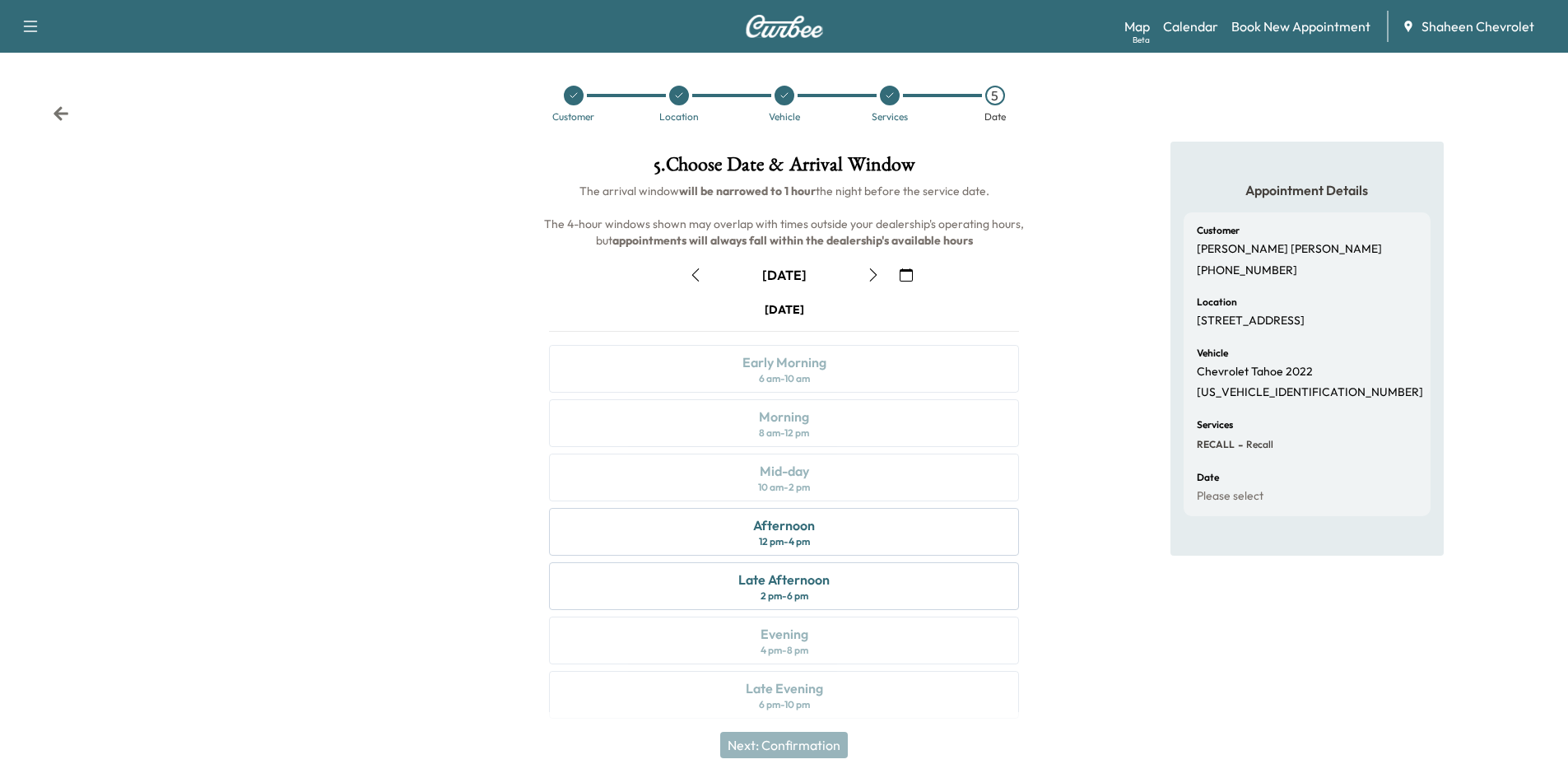
click at [875, 274] on icon "button" at bounding box center [873, 275] width 7 height 13
click at [876, 275] on icon "button" at bounding box center [873, 275] width 13 height 13
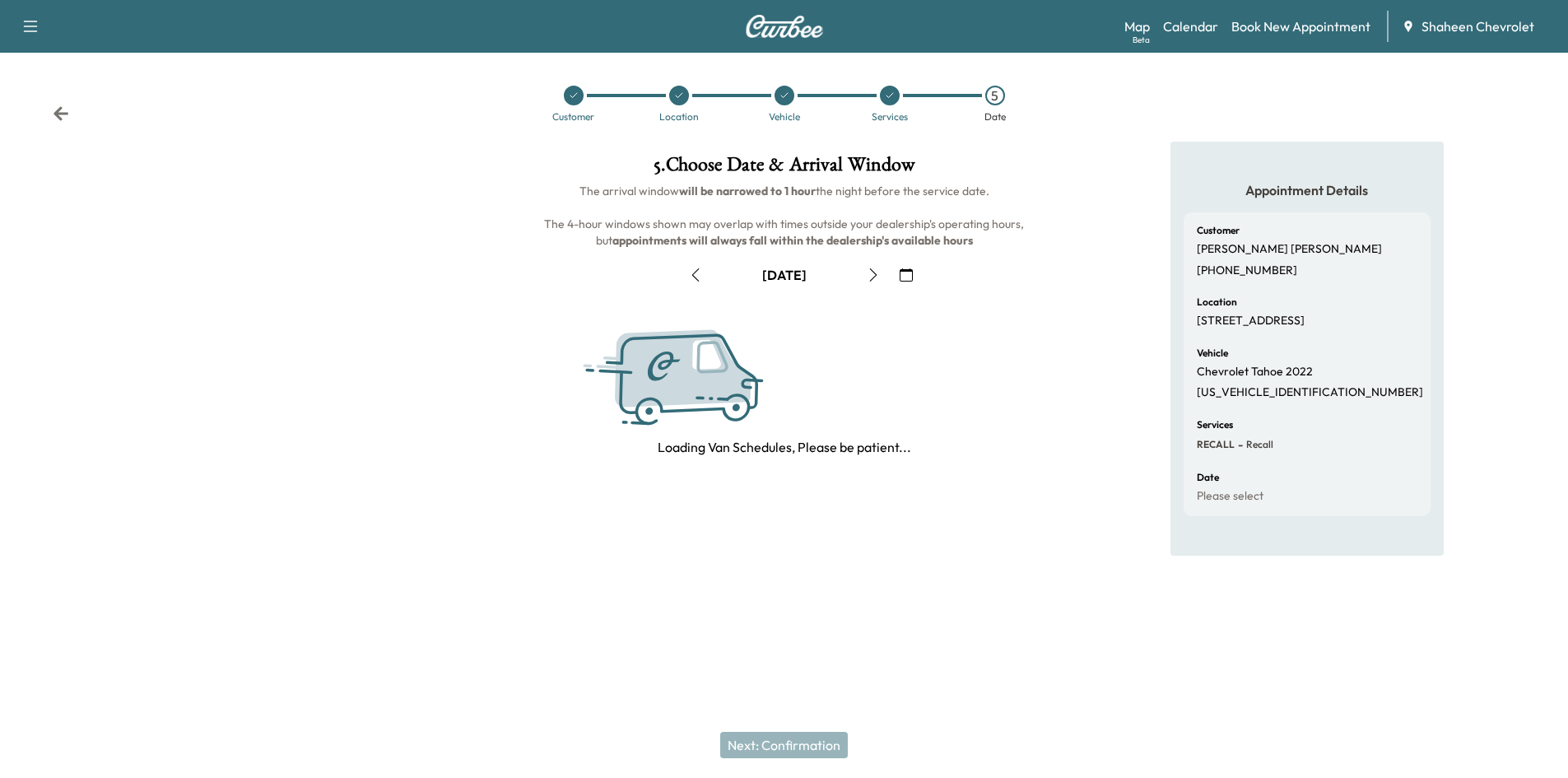
click at [876, 275] on icon "button" at bounding box center [873, 275] width 7 height 13
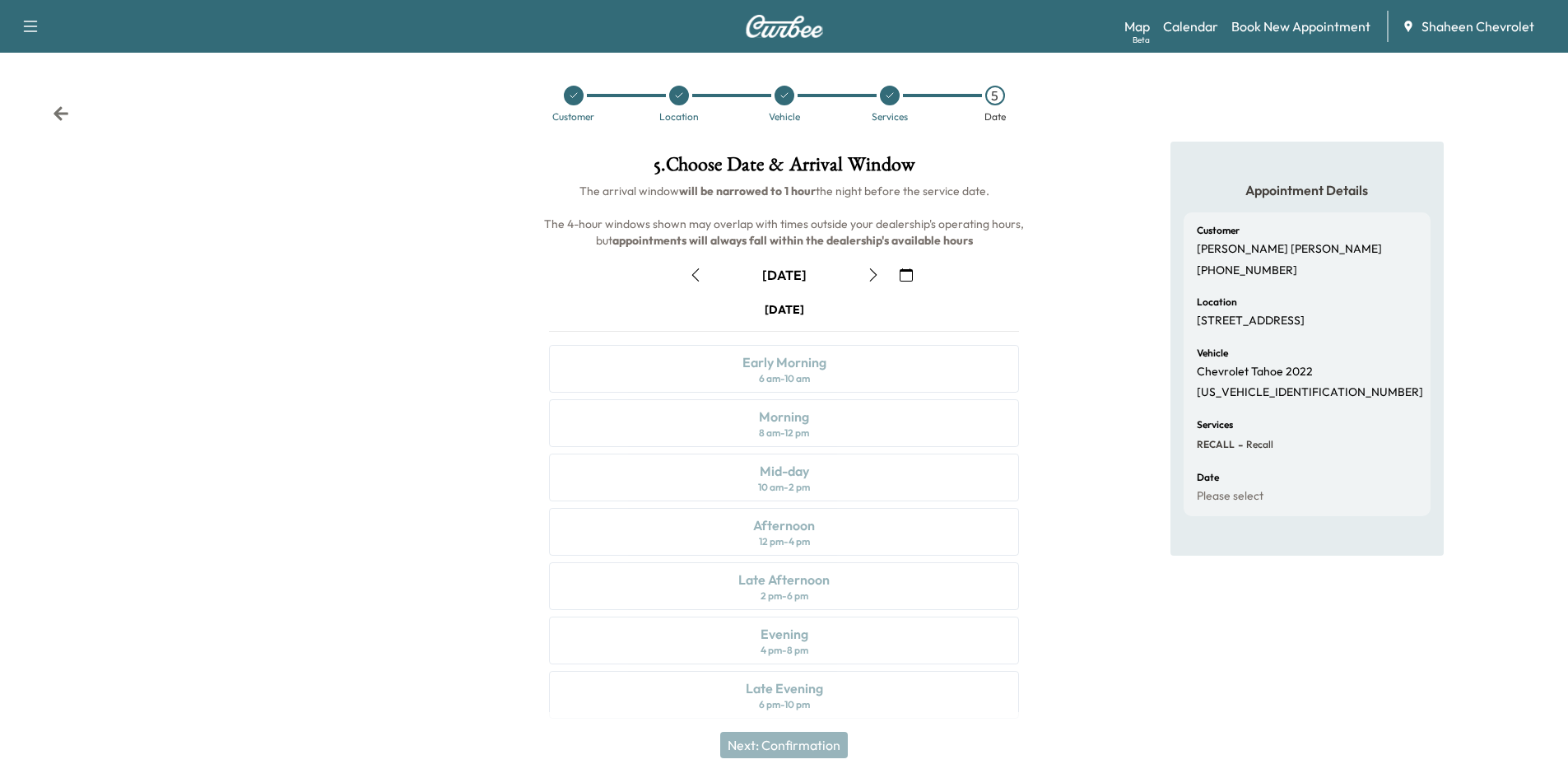
click at [876, 275] on icon "button" at bounding box center [873, 275] width 7 height 13
click at [875, 275] on icon "button" at bounding box center [873, 275] width 13 height 13
click at [732, 430] on div "Morning 8 am - 12 pm" at bounding box center [784, 423] width 470 height 48
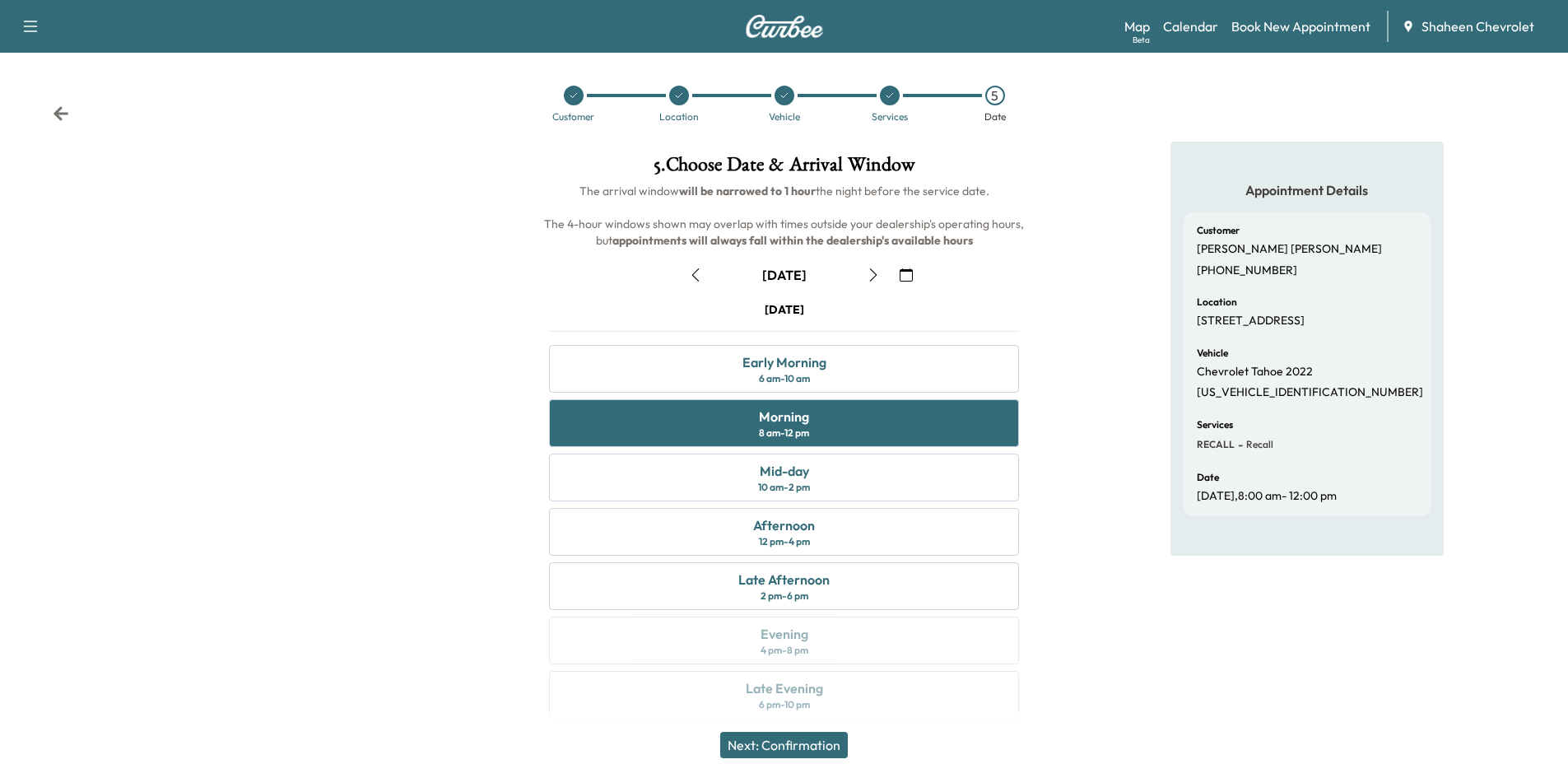
click at [831, 748] on button "Next: Confirmation" at bounding box center [784, 745] width 128 height 26
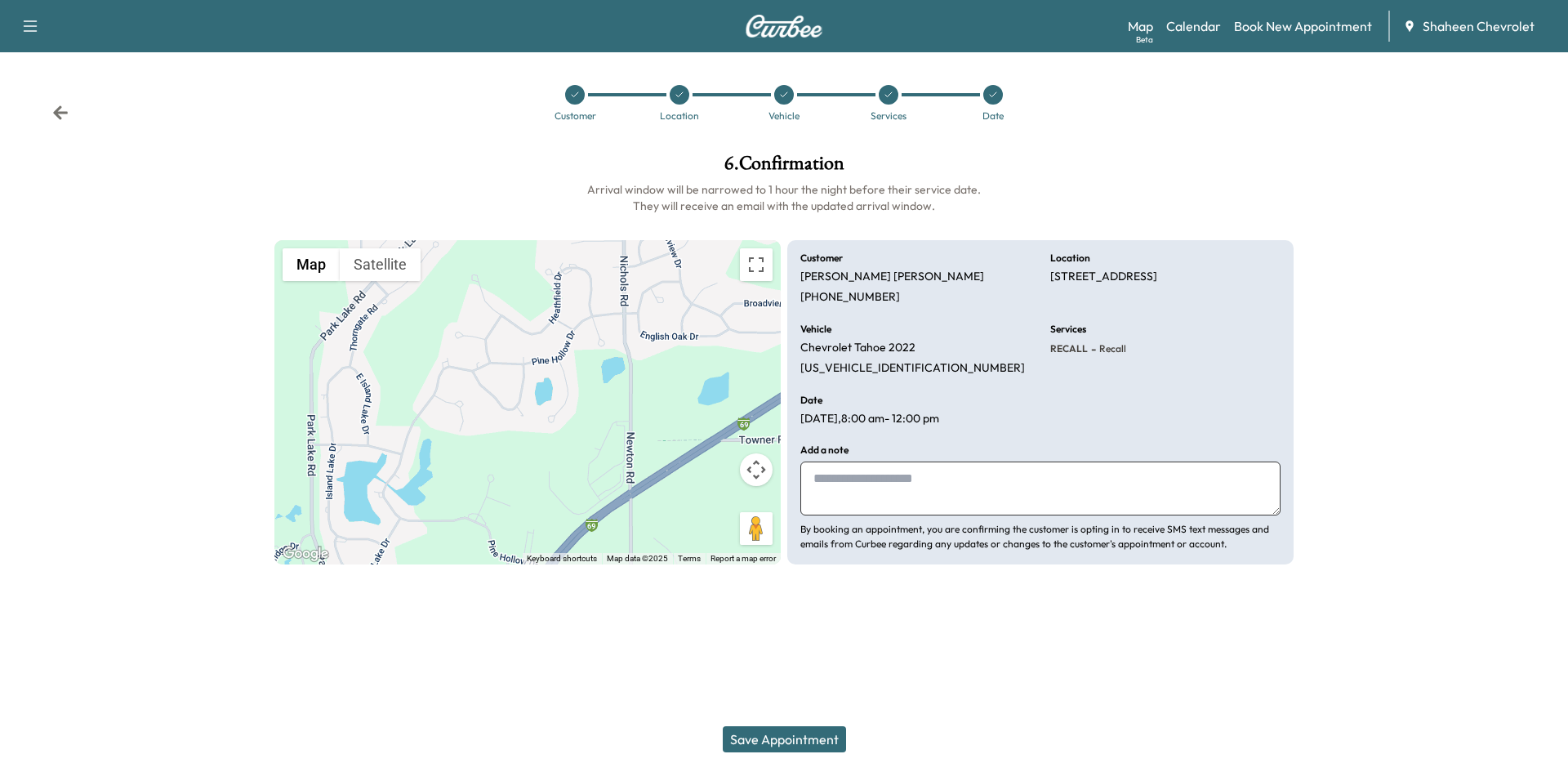
click at [771, 737] on button "Save Appointment" at bounding box center [784, 739] width 123 height 26
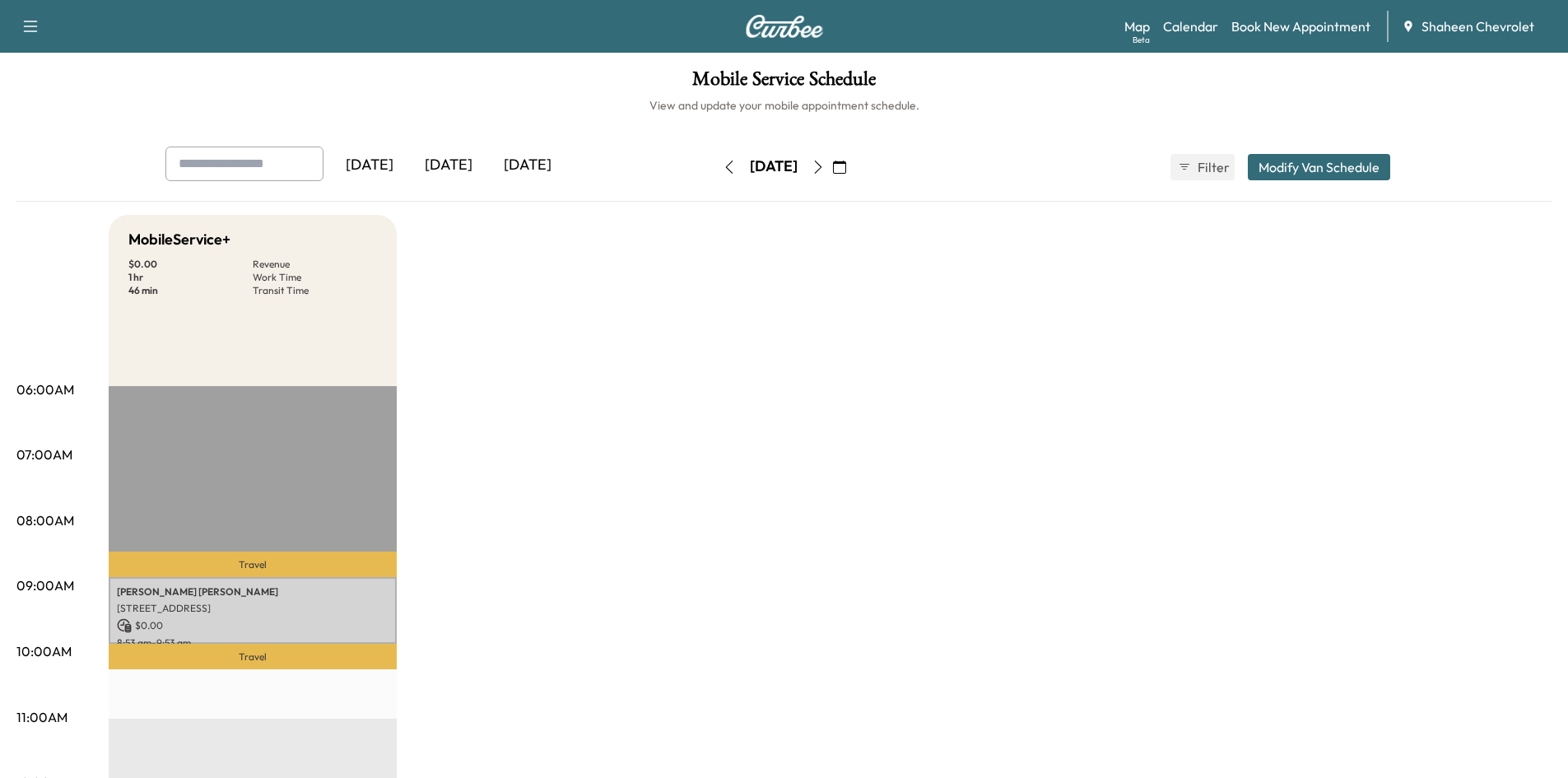
click at [445, 161] on div "[DATE]" at bounding box center [448, 166] width 79 height 38
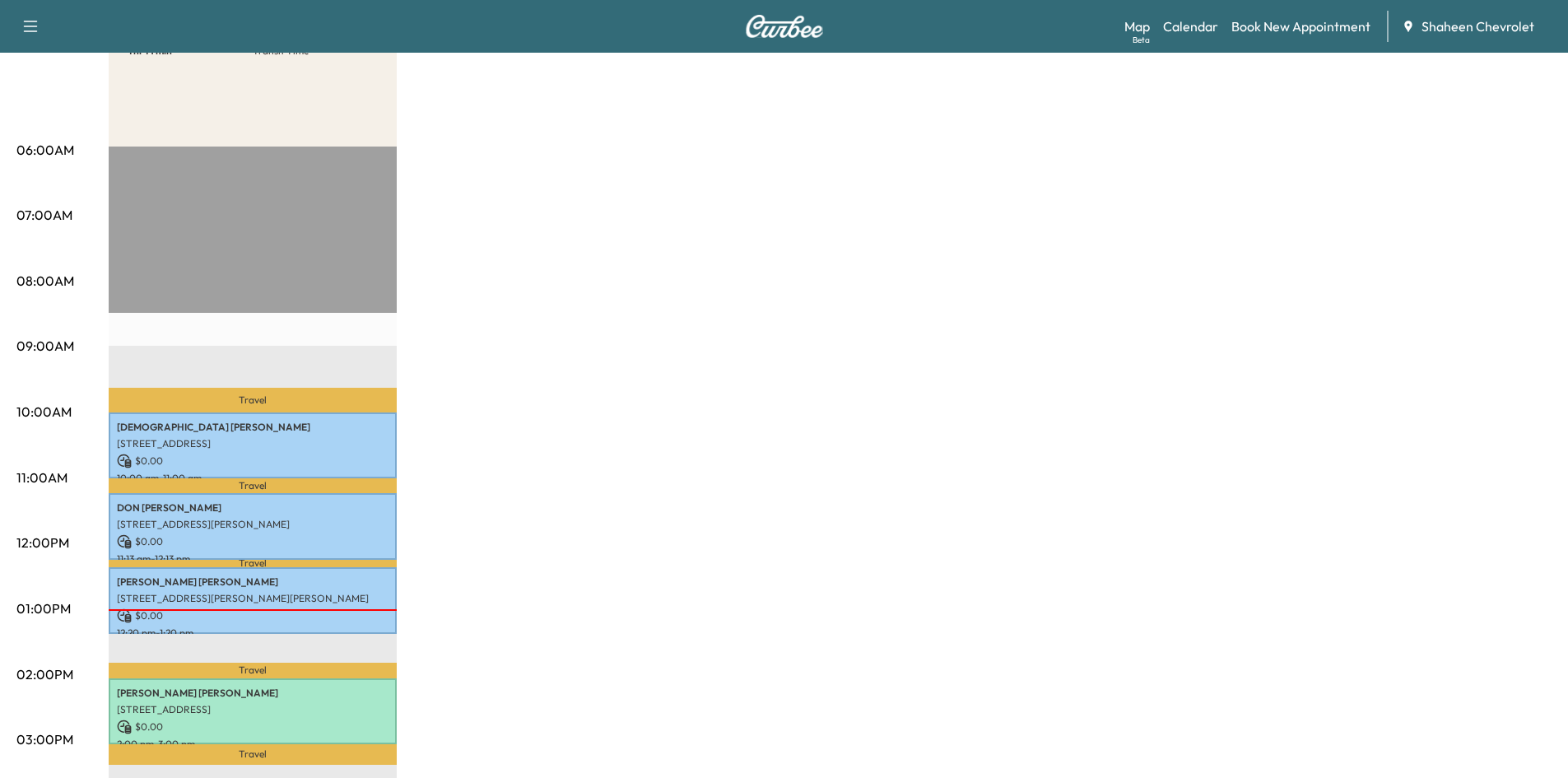
scroll to position [494, 0]
